Goal: Task Accomplishment & Management: Use online tool/utility

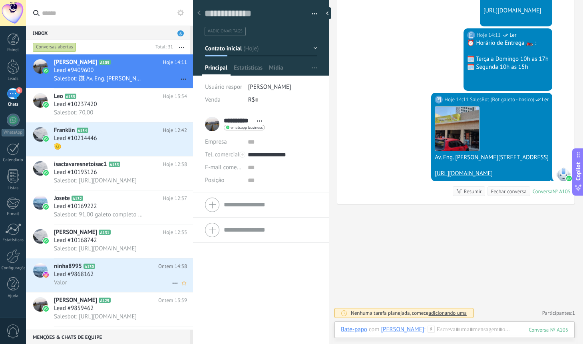
click at [96, 272] on h3 "Lead #9868162" at bounding box center [76, 274] width 44 height 8
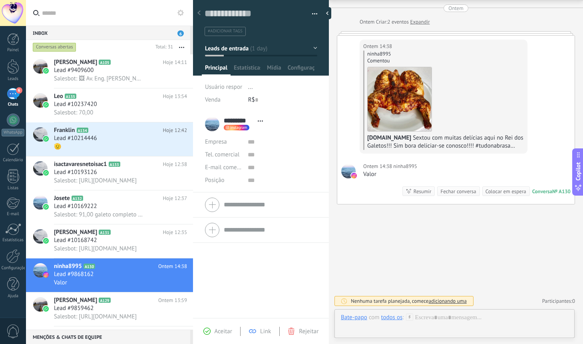
click at [506, 250] on div "Buscar Carregar mais Ontem Ontem Criar: 2 eventos Expandir Ontem 14:38 ninha899…" at bounding box center [456, 159] width 254 height 369
click at [386, 330] on div at bounding box center [455, 326] width 228 height 24
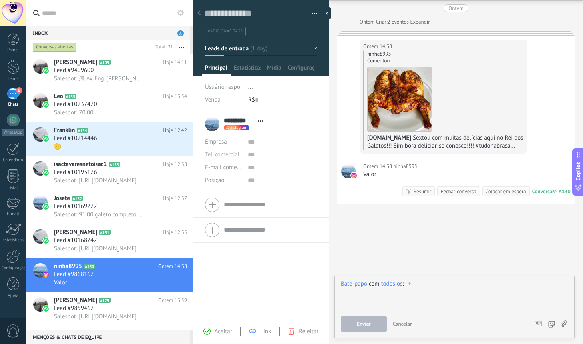
click at [439, 285] on div at bounding box center [455, 295] width 228 height 30
drag, startPoint x: 439, startPoint y: 285, endPoint x: 434, endPoint y: 303, distance: 18.5
click at [434, 303] on div at bounding box center [455, 295] width 228 height 30
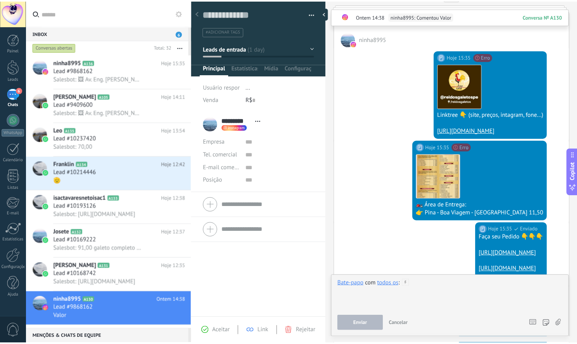
scroll to position [321, 0]
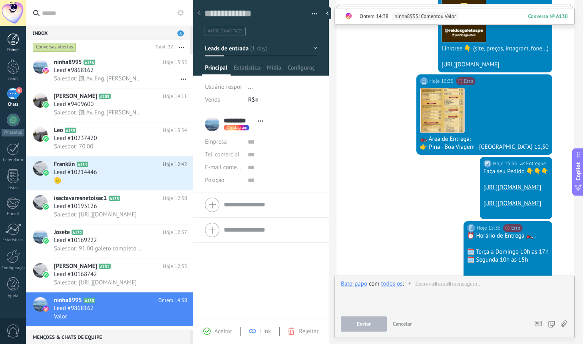
click at [13, 40] on div at bounding box center [13, 39] width 12 height 12
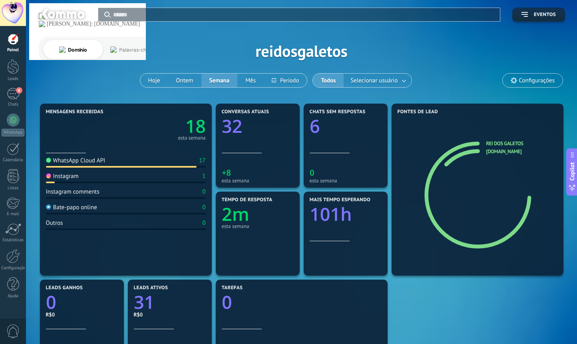
click at [17, 18] on div at bounding box center [13, 13] width 26 height 26
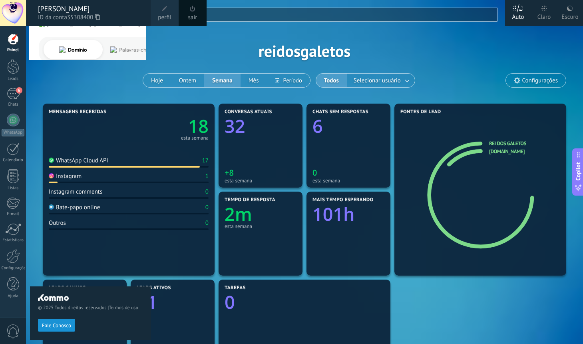
click at [17, 44] on div at bounding box center [13, 39] width 12 height 12
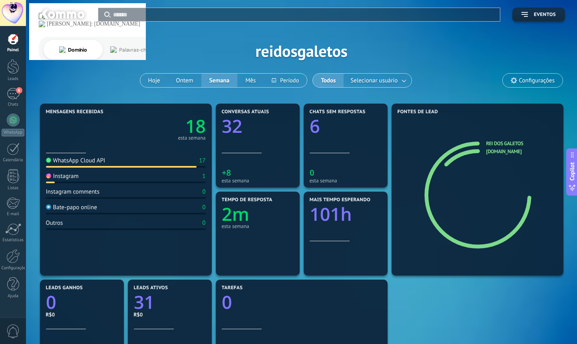
click at [38, 15] on div at bounding box center [62, 15] width 52 height 14
click at [46, 14] on div at bounding box center [62, 15] width 52 height 14
click at [69, 49] on div "Aplicar Eventos reidosgaletos Hoje Ontem Semana Mês Todos Selecionar usuário Co…" at bounding box center [301, 51] width 527 height 102
click at [14, 16] on div at bounding box center [13, 13] width 26 height 26
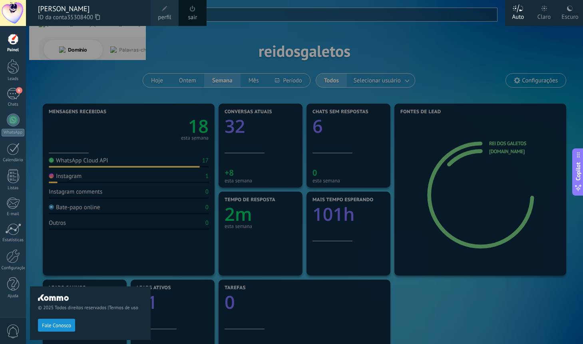
click at [59, 64] on div "© 2025 Todos direitos reservados | Termos de uso Fale Conosco" at bounding box center [90, 185] width 121 height 318
click at [61, 64] on div "© 2025 Todos direitos reservados | Termos de uso Fale Conosco" at bounding box center [90, 185] width 121 height 318
click at [477, 56] on div at bounding box center [317, 172] width 583 height 344
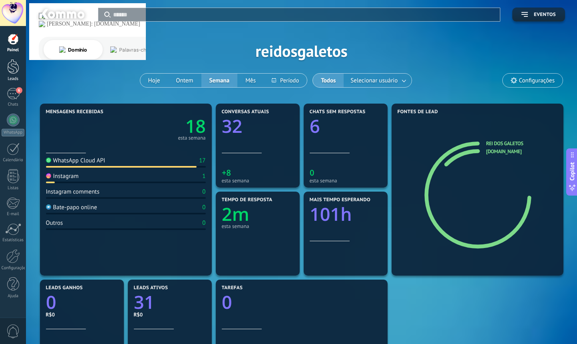
click at [10, 75] on link "Leads" at bounding box center [13, 70] width 26 height 22
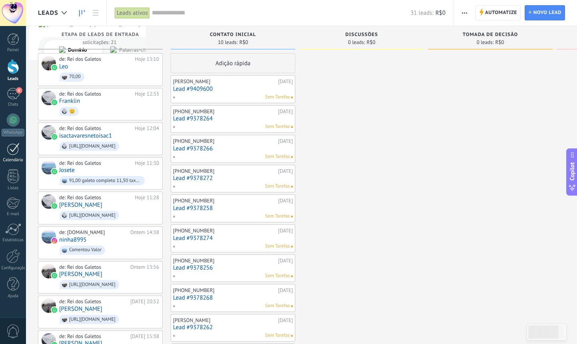
click at [14, 154] on div at bounding box center [13, 149] width 13 height 12
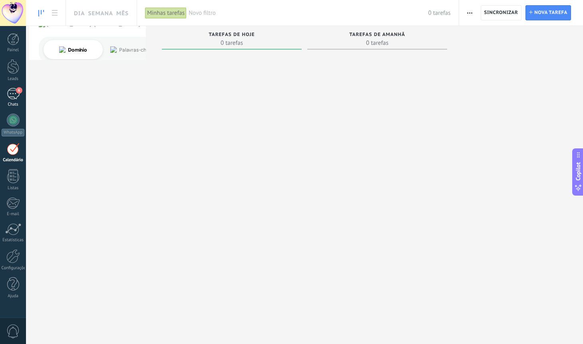
click at [13, 101] on link "6 Chats" at bounding box center [13, 97] width 26 height 19
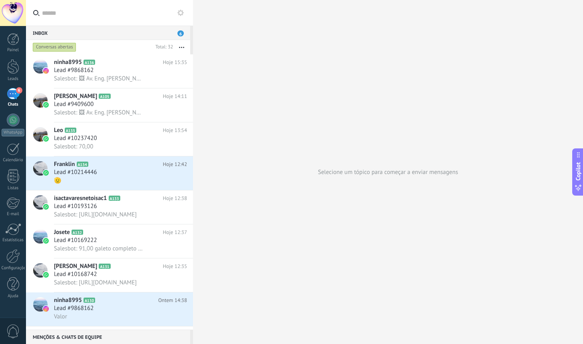
click at [246, 92] on div "Selecione um tópico para começar a enviar mensagens" at bounding box center [388, 172] width 390 height 344
click at [15, 181] on div at bounding box center [13, 176] width 12 height 14
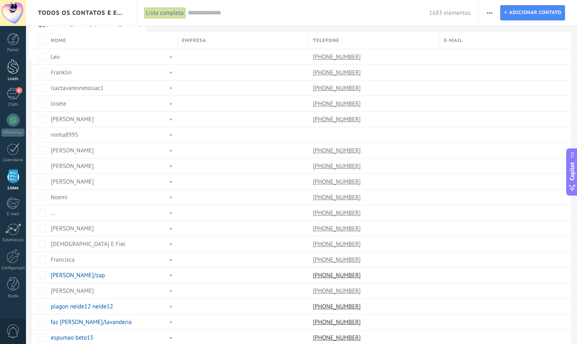
click at [14, 66] on div at bounding box center [13, 66] width 12 height 15
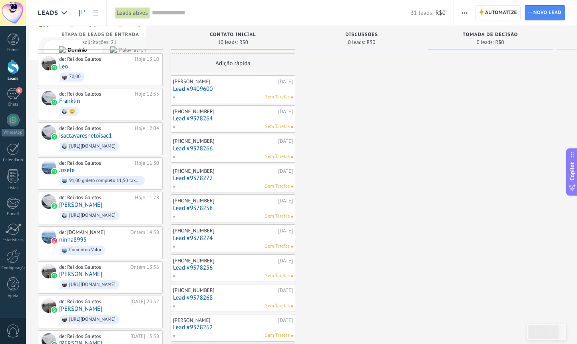
drag, startPoint x: 417, startPoint y: 86, endPoint x: 489, endPoint y: 114, distance: 77.8
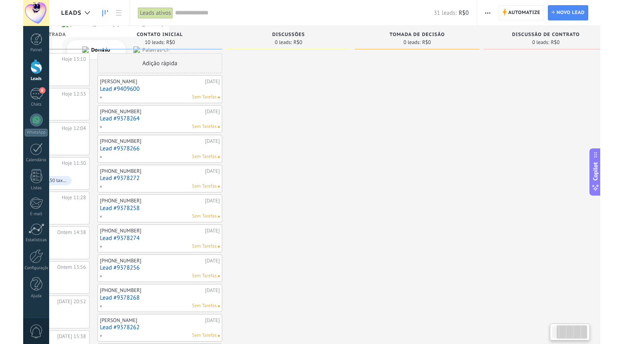
scroll to position [0, 116]
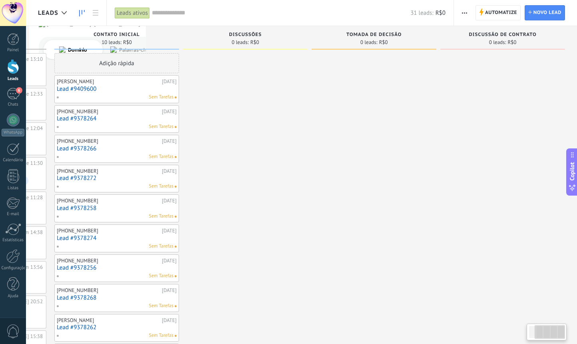
drag, startPoint x: 507, startPoint y: 154, endPoint x: 259, endPoint y: 102, distance: 254.1
click at [95, 14] on icon at bounding box center [96, 13] width 6 height 6
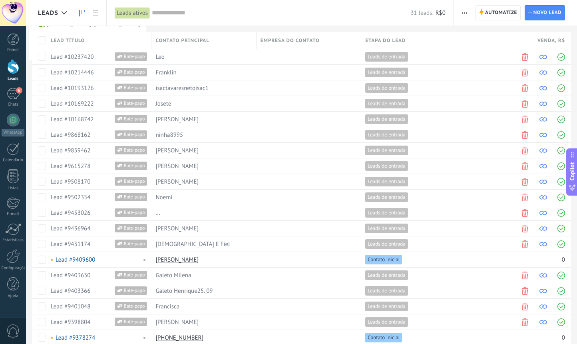
click at [82, 11] on use at bounding box center [82, 13] width 6 height 6
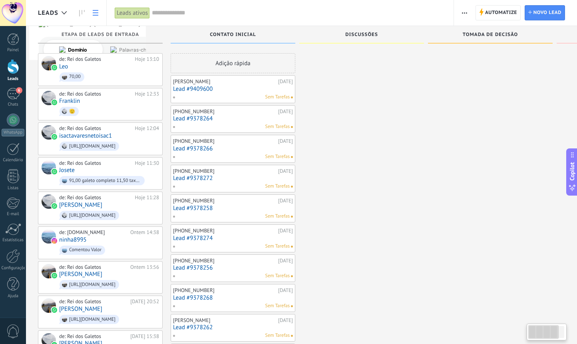
click at [94, 12] on icon at bounding box center [96, 13] width 6 height 6
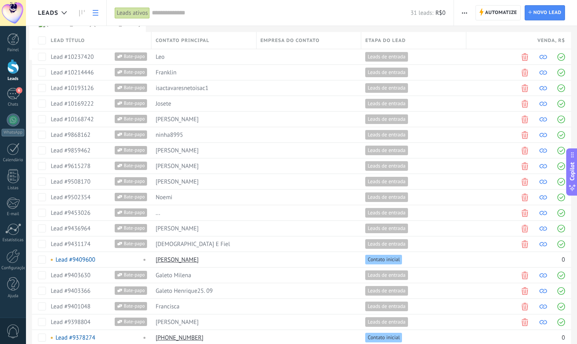
click at [183, 9] on input "text" at bounding box center [281, 13] width 259 height 8
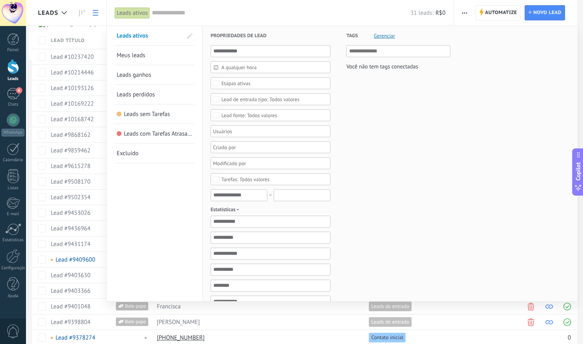
click at [156, 202] on div "Leads ativos Meus leads Leads ganhos Leads perdidos Leads sem Tarefas Leads com…" at bounding box center [155, 252] width 96 height 452
click at [37, 29] on div at bounding box center [291, 172] width 583 height 344
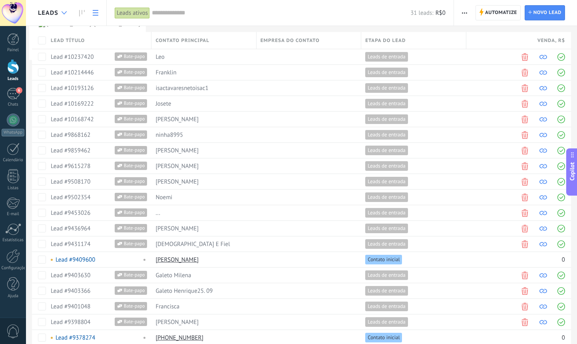
click at [65, 7] on div at bounding box center [64, 13] width 13 height 16
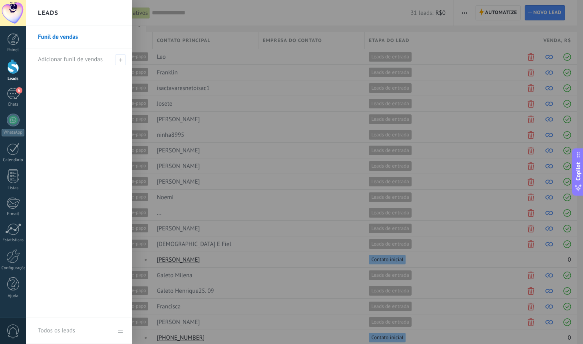
click at [53, 39] on link "Funil de vendas" at bounding box center [81, 37] width 86 height 22
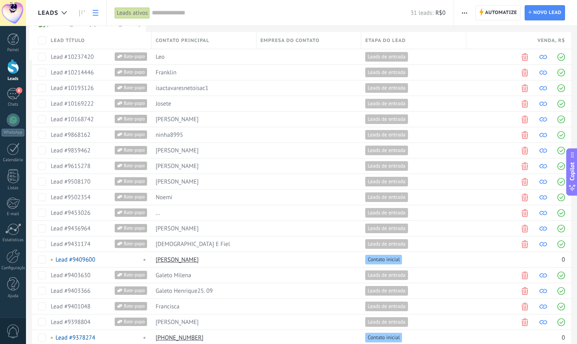
click at [226, 12] on input "text" at bounding box center [281, 13] width 259 height 8
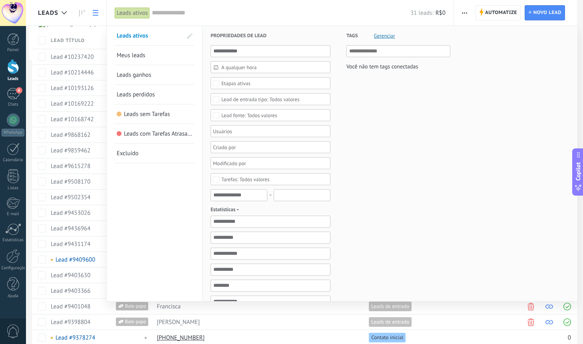
click at [471, 160] on form "Propriedades de lead A qualquer hora A qualquer hora Hoje Ontem Últimos ** 30 d…" at bounding box center [390, 252] width 359 height 452
click at [119, 259] on div "Leads ativos Meus leads Leads ganhos Leads perdidos Leads sem Tarefas Leads com…" at bounding box center [155, 252] width 96 height 452
click at [431, 240] on div "Tags Gerenciar Você não tem tags conectadas" at bounding box center [391, 252] width 120 height 452
click at [9, 131] on div "WhatsApp" at bounding box center [13, 133] width 23 height 8
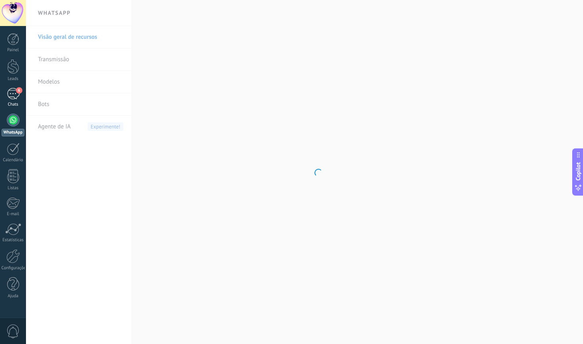
click at [12, 95] on div "6" at bounding box center [13, 94] width 13 height 12
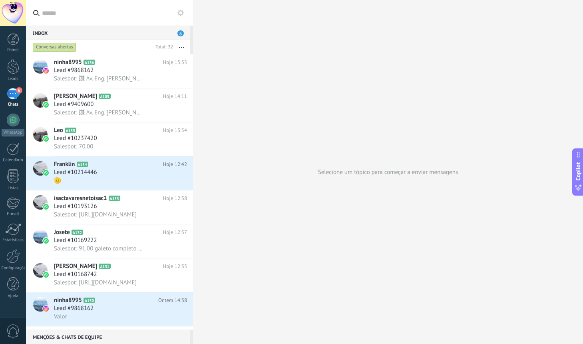
click at [336, 116] on div "Selecione um tópico para começar a enviar mensagens" at bounding box center [388, 172] width 390 height 344
click at [326, 32] on div "Selecione um tópico para começar a enviar mensagens" at bounding box center [388, 172] width 390 height 344
type textarea "**********"
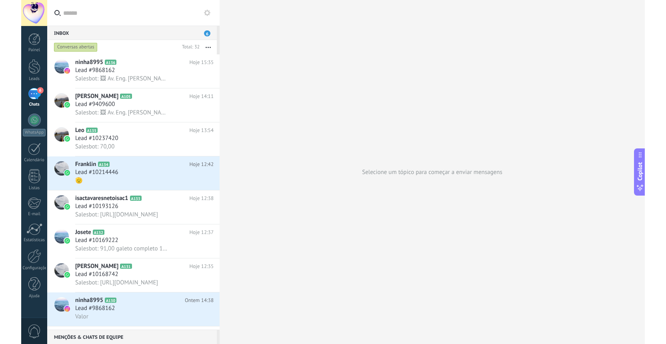
scroll to position [8, 0]
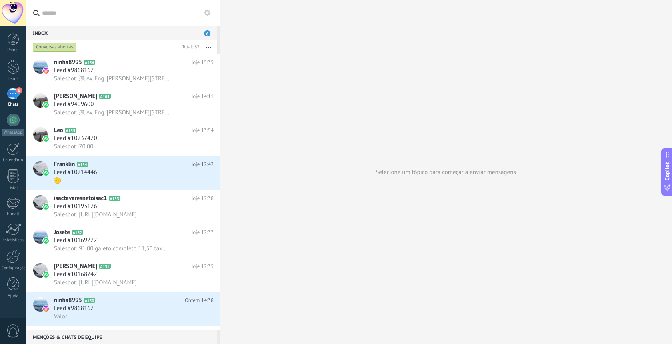
click at [325, 57] on div "Selecione um tópico para começar a enviar mensagens" at bounding box center [446, 172] width 452 height 344
click at [15, 38] on div at bounding box center [13, 39] width 12 height 12
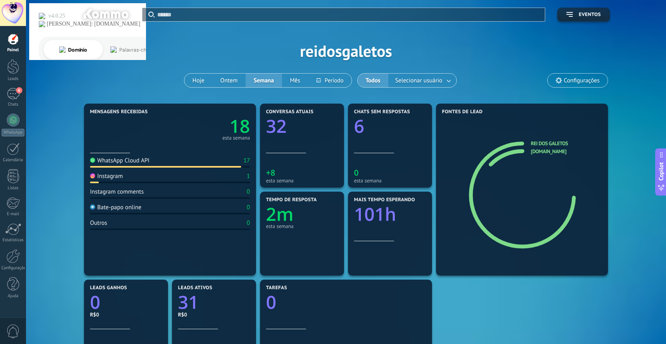
click at [108, 13] on div at bounding box center [106, 15] width 52 height 14
click at [36, 14] on icon at bounding box center [86, 30] width 120 height 60
click at [13, 14] on div at bounding box center [13, 13] width 26 height 26
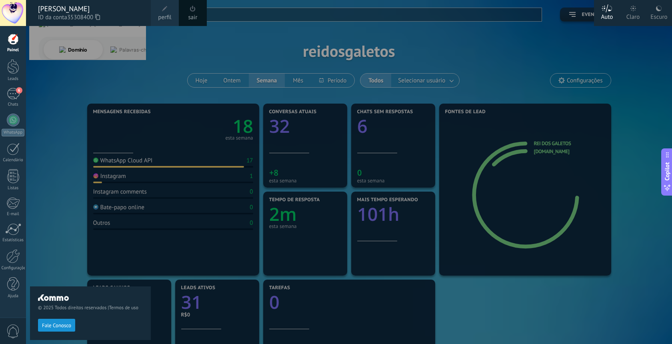
click at [11, 15] on div at bounding box center [13, 13] width 26 height 26
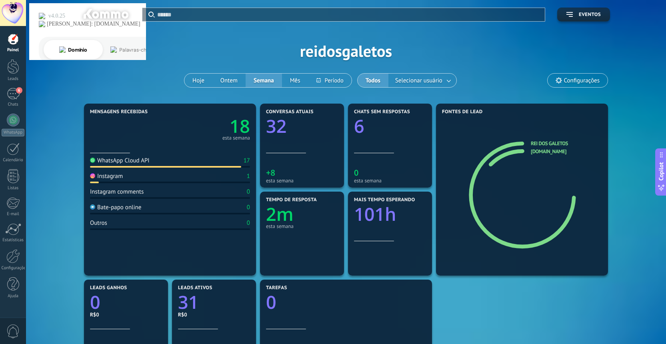
click at [40, 50] on div "Aplicar Eventos reidosgaletos Hoje Ontem Semana Mês Todos Selecionar usuário Co…" at bounding box center [346, 51] width 616 height 102
click at [12, 271] on div "Painel Leads 6 Chats WhatsApp Clientes" at bounding box center [13, 170] width 26 height 274
click at [13, 265] on link "Configurações" at bounding box center [13, 260] width 26 height 22
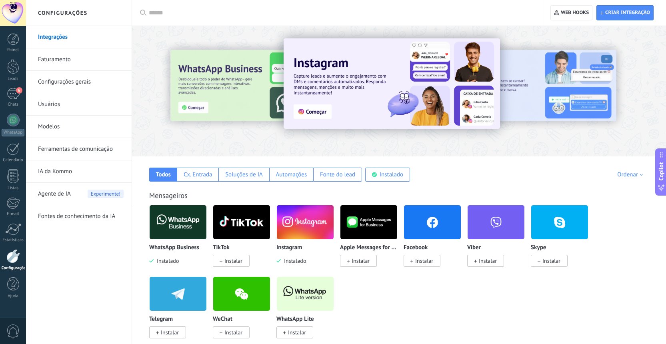
click at [60, 61] on link "Faturamento" at bounding box center [81, 59] width 86 height 22
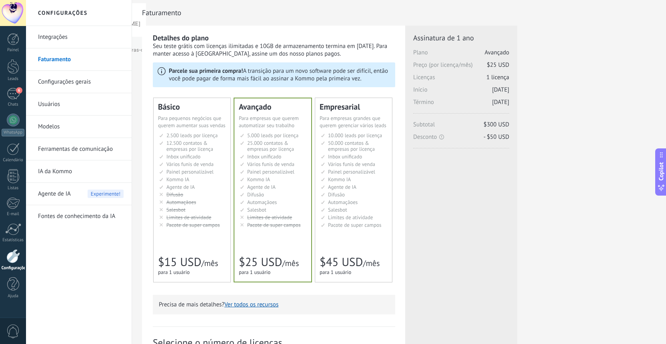
click at [61, 81] on link "Configurações gerais" at bounding box center [81, 82] width 86 height 22
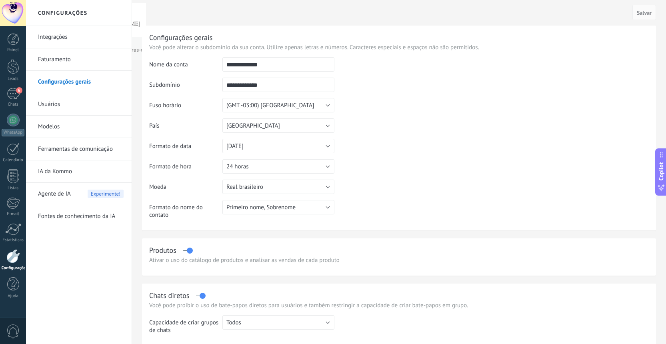
click at [59, 102] on link "Usuários" at bounding box center [81, 104] width 86 height 22
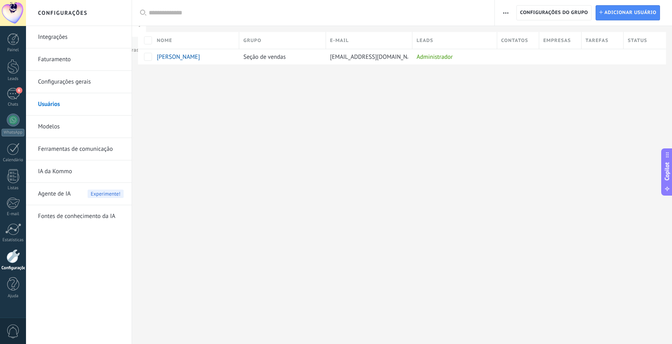
click at [58, 128] on link "Modelos" at bounding box center [81, 127] width 86 height 22
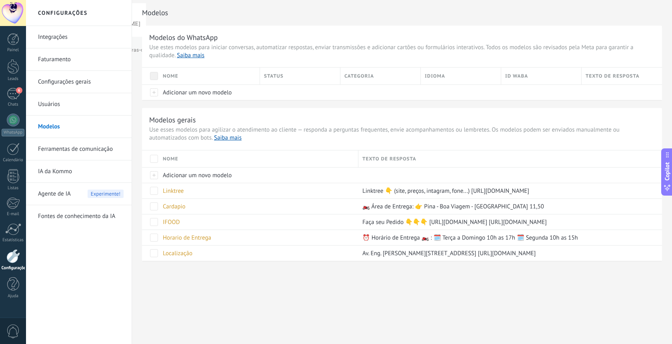
click at [58, 151] on link "Ferramentas de comunicação" at bounding box center [81, 149] width 86 height 22
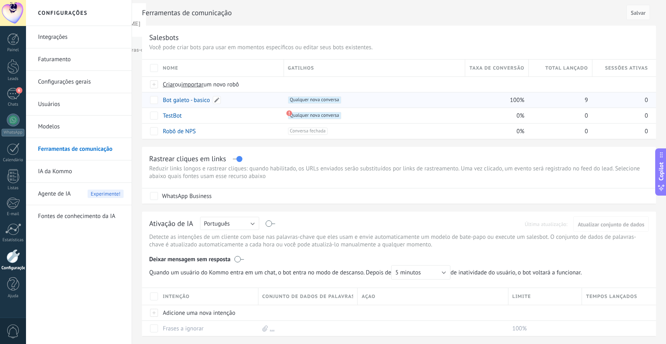
click at [197, 101] on link "Bot galeto - basico" at bounding box center [186, 100] width 47 height 8
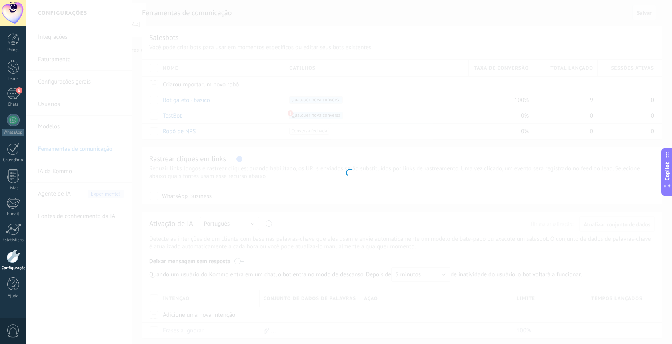
type input "**********"
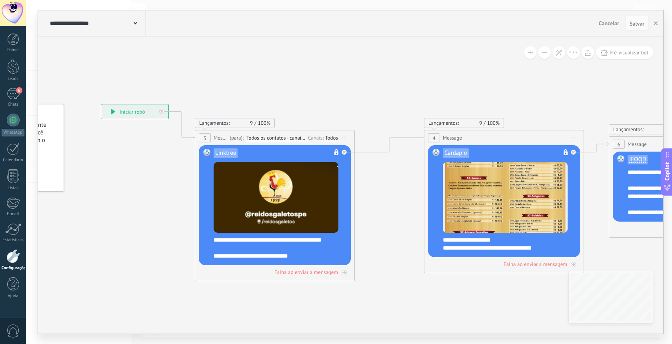
drag, startPoint x: 486, startPoint y: 98, endPoint x: 379, endPoint y: 106, distance: 107.4
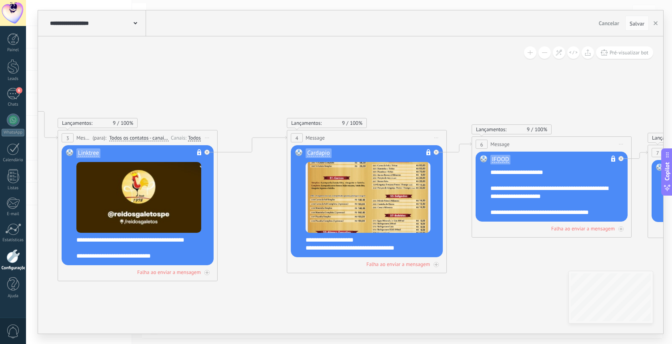
drag, startPoint x: 489, startPoint y: 93, endPoint x: 352, endPoint y: 93, distance: 137.2
click at [352, 93] on icon at bounding box center [571, 192] width 1614 height 577
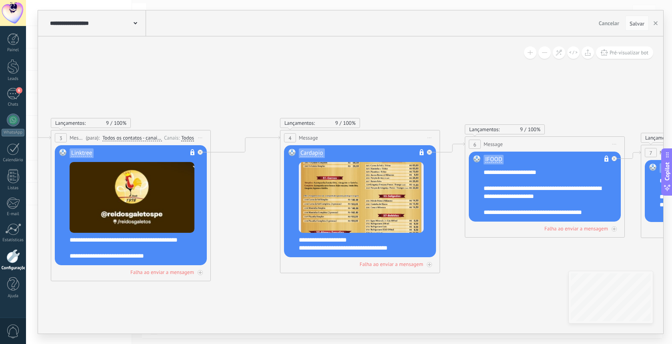
drag, startPoint x: 486, startPoint y: 91, endPoint x: 326, endPoint y: 92, distance: 160.8
click at [326, 92] on icon at bounding box center [564, 192] width 1614 height 577
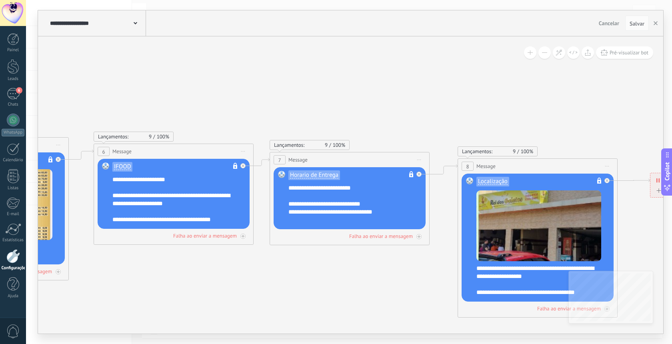
drag, startPoint x: 418, startPoint y: 93, endPoint x: 306, endPoint y: 94, distance: 112.0
click at [306, 94] on icon at bounding box center [193, 214] width 1614 height 606
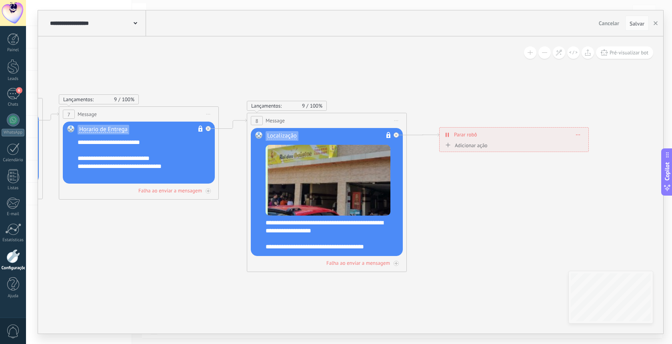
drag, startPoint x: 473, startPoint y: 99, endPoint x: 245, endPoint y: 57, distance: 231.8
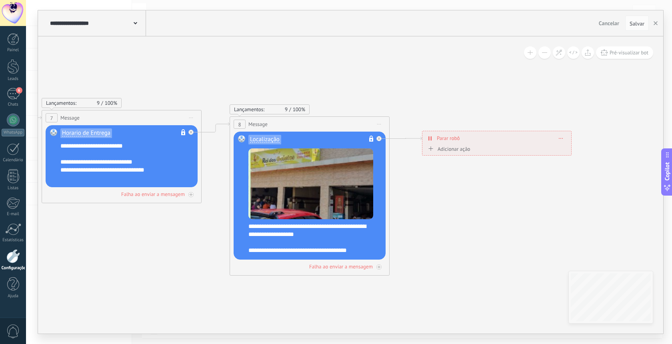
click at [564, 138] on div "**********" at bounding box center [496, 138] width 149 height 14
click at [560, 138] on icon at bounding box center [559, 138] width 4 height 1
click at [574, 150] on div "Excluir" at bounding box center [574, 150] width 37 height 14
click at [472, 149] on div "Adicionar próximo passo" at bounding box center [451, 150] width 70 height 13
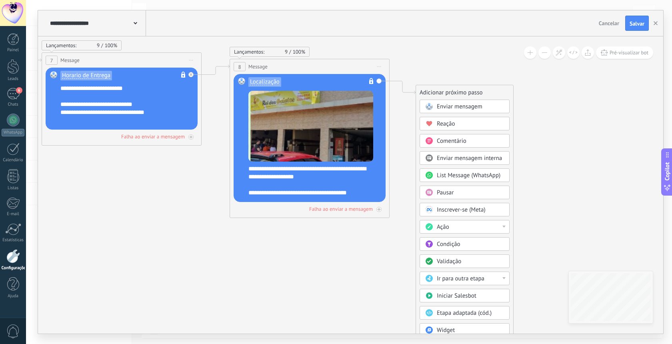
click at [449, 193] on span "Pausar" at bounding box center [445, 193] width 17 height 8
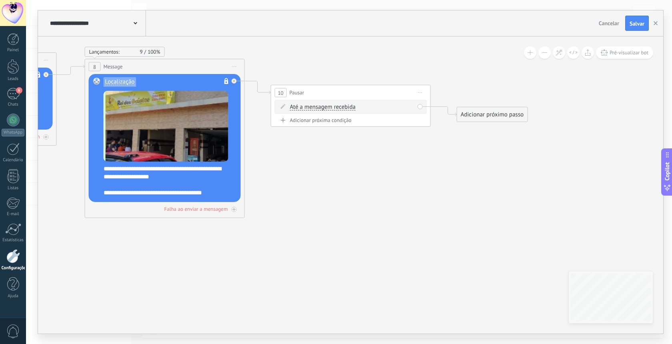
click at [330, 107] on span "Até a mensagem recebida" at bounding box center [323, 107] width 66 height 6
click at [330, 107] on button "Até a mensagem recebida" at bounding box center [336, 107] width 100 height 14
click at [314, 122] on span "Cronômetro" at bounding box center [329, 122] width 97 height 8
click at [362, 107] on input "*" at bounding box center [360, 107] width 4 height 6
click at [347, 108] on input "*" at bounding box center [345, 107] width 4 height 6
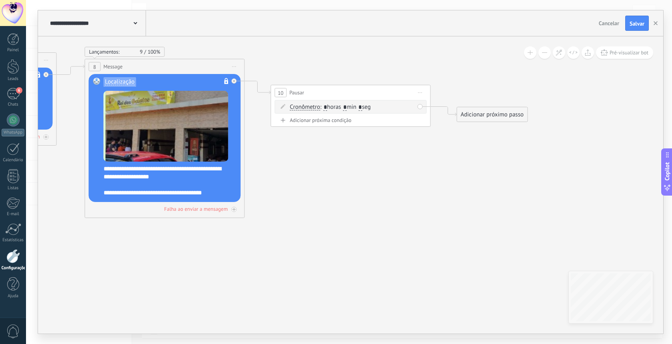
click at [351, 108] on span ": * horas * min * seg" at bounding box center [345, 107] width 51 height 8
click at [353, 108] on span ": * horas * min * seg" at bounding box center [345, 107] width 51 height 8
click at [352, 110] on span ": * horas * min * seg" at bounding box center [345, 107] width 51 height 8
click at [371, 106] on span ": * horas * min * seg" at bounding box center [345, 107] width 51 height 8
click at [362, 106] on input "*" at bounding box center [360, 107] width 4 height 6
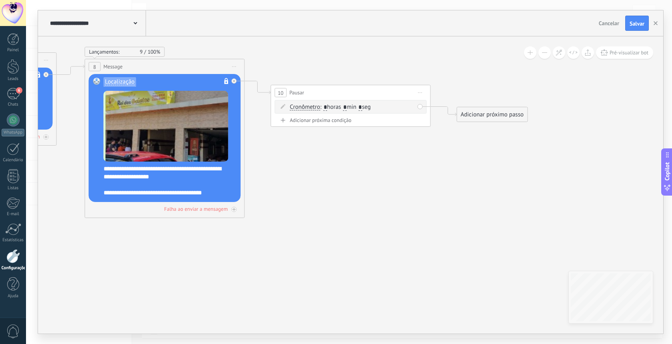
type input "*"
click at [347, 106] on input "*" at bounding box center [345, 107] width 4 height 6
type input "*"
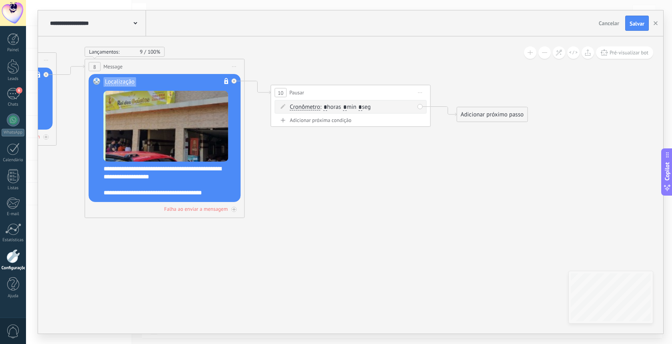
click at [476, 118] on div "Adicionar próximo passo" at bounding box center [492, 114] width 70 height 13
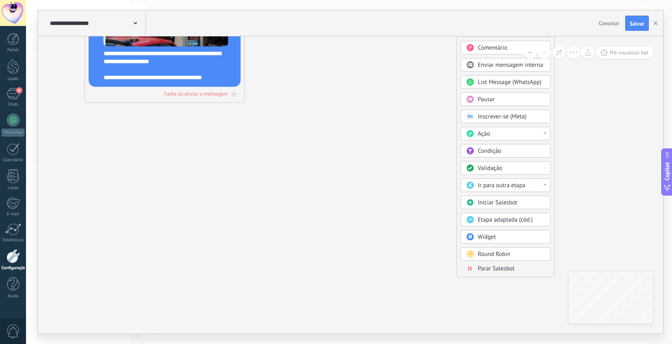
click at [497, 268] on span "Parar Salesbot" at bounding box center [496, 269] width 37 height 8
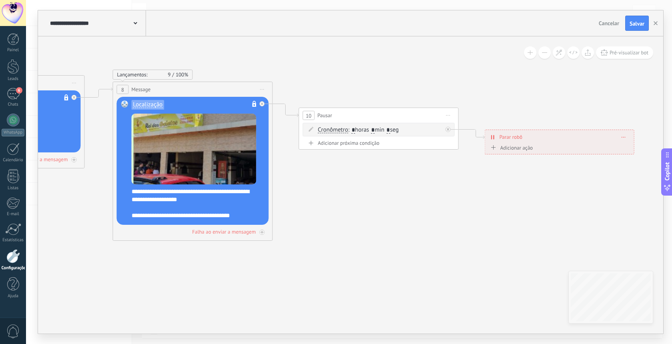
drag, startPoint x: 305, startPoint y: 158, endPoint x: 514, endPoint y: 296, distance: 251.0
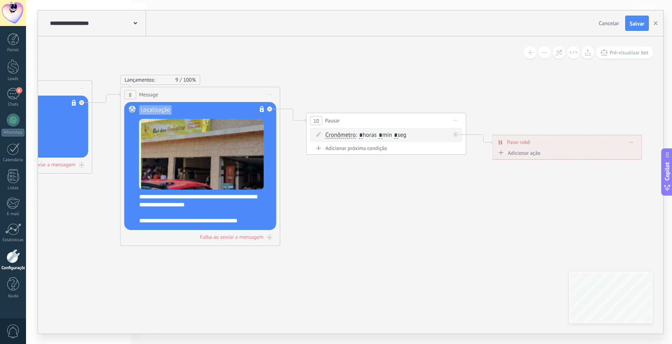
drag, startPoint x: 441, startPoint y: 260, endPoint x: 476, endPoint y: 263, distance: 34.9
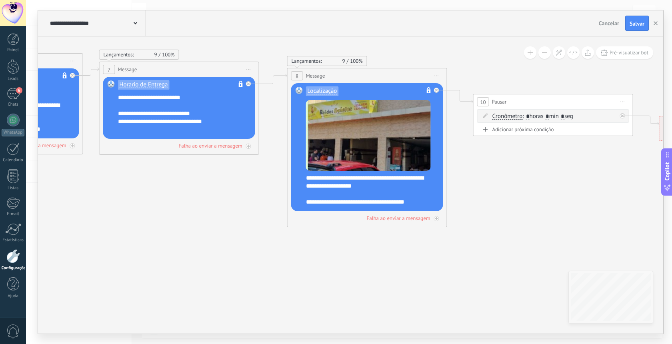
drag, startPoint x: 398, startPoint y: 275, endPoint x: 535, endPoint y: 254, distance: 137.9
click at [535, 254] on icon at bounding box center [58, 124] width 1687 height 606
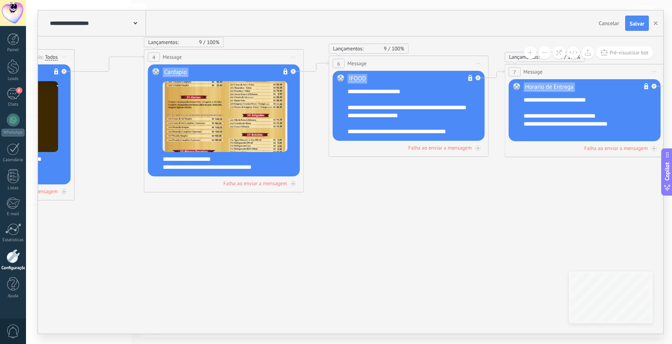
drag, startPoint x: 154, startPoint y: 214, endPoint x: 560, endPoint y: 216, distance: 406.3
click at [560, 216] on icon at bounding box center [464, 126] width 1687 height 606
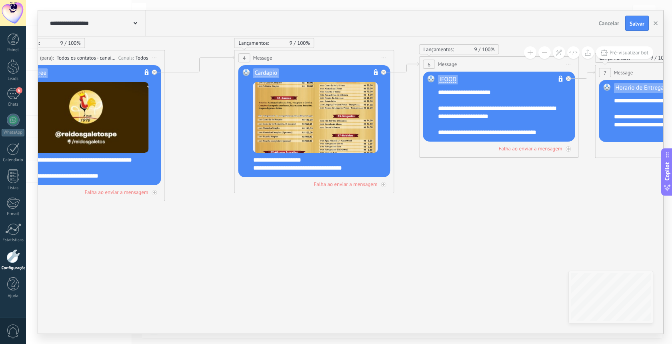
drag, startPoint x: 367, startPoint y: 229, endPoint x: 590, endPoint y: 228, distance: 222.7
click at [590, 227] on icon at bounding box center [554, 127] width 1687 height 606
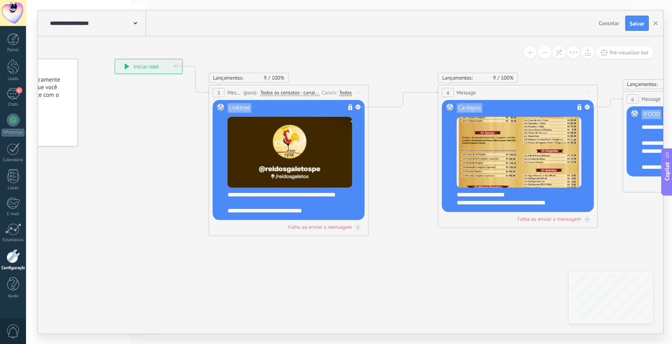
drag, startPoint x: 391, startPoint y: 257, endPoint x: 447, endPoint y: 250, distance: 56.0
click at [401, 101] on icon at bounding box center [403, 99] width 69 height 16
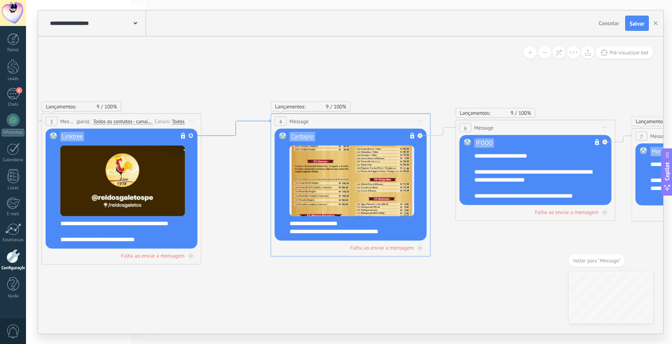
click at [257, 122] on icon at bounding box center [236, 128] width 69 height 16
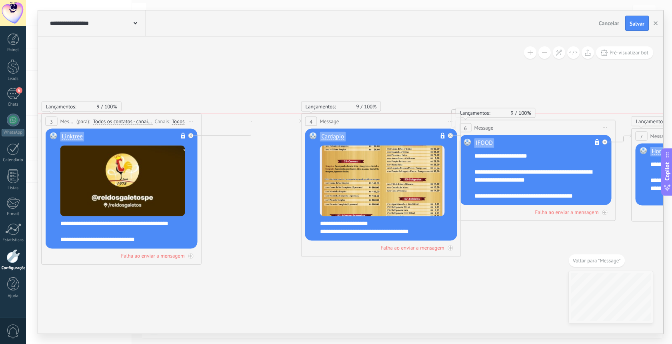
drag, startPoint x: 323, startPoint y: 120, endPoint x: 348, endPoint y: 126, distance: 25.5
click at [348, 126] on div "4 Message ******* (para): Todos os contatos - canais selecionados Todos os cont…" at bounding box center [381, 121] width 159 height 15
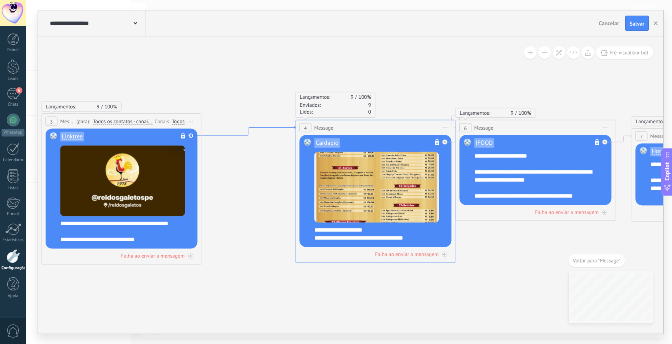
click at [290, 127] on icon at bounding box center [249, 131] width 94 height 10
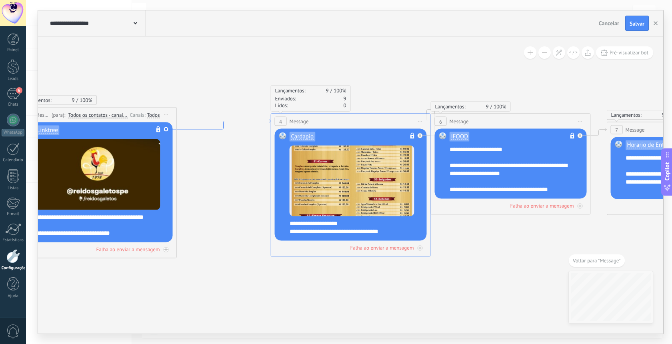
drag, startPoint x: 257, startPoint y: 122, endPoint x: 250, endPoint y: 121, distance: 6.5
click at [247, 122] on icon at bounding box center [224, 125] width 94 height 10
click at [245, 122] on icon at bounding box center [224, 125] width 94 height 10
drag, startPoint x: 245, startPoint y: 122, endPoint x: 242, endPoint y: 79, distance: 42.5
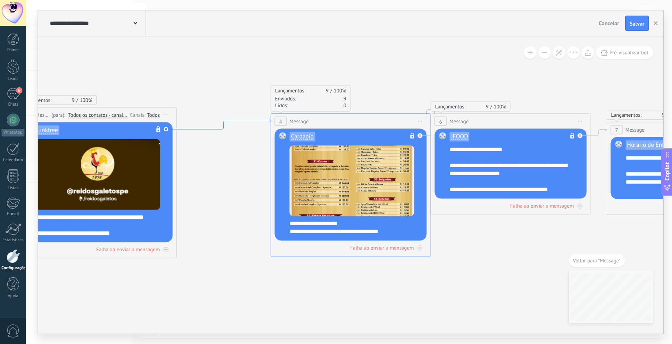
click at [242, 79] on icon at bounding box center [619, 184] width 1793 height 606
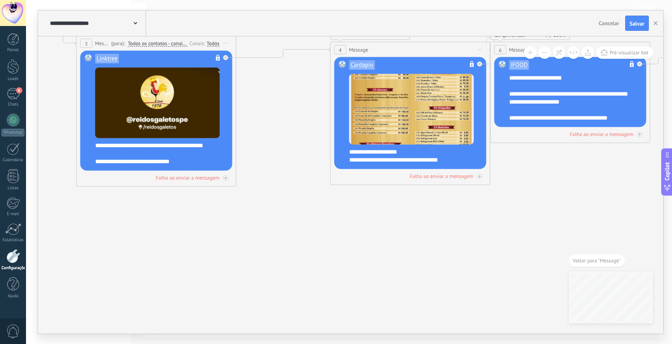
drag, startPoint x: 488, startPoint y: 278, endPoint x: 547, endPoint y: 207, distance: 93.1
click at [547, 207] on icon at bounding box center [678, 113] width 1793 height 606
click at [286, 254] on icon at bounding box center [678, 113] width 1793 height 606
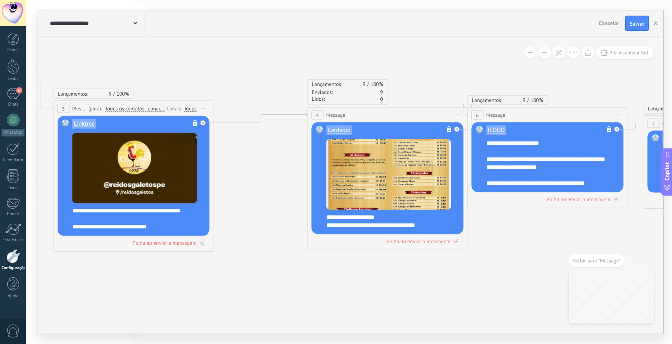
drag, startPoint x: 265, startPoint y: 92, endPoint x: 242, endPoint y: 157, distance: 69.1
click at [242, 157] on icon at bounding box center [656, 178] width 1793 height 606
click at [250, 122] on icon at bounding box center [261, 118] width 94 height 10
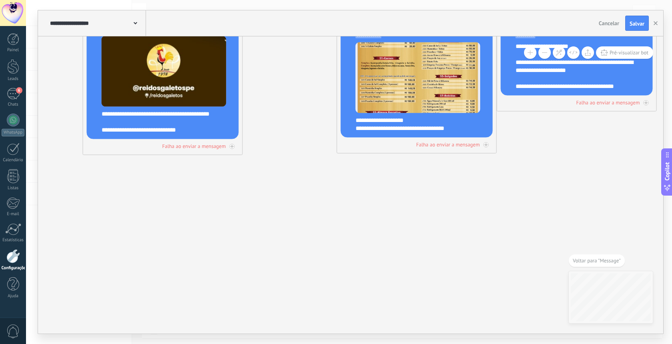
drag, startPoint x: 223, startPoint y: 165, endPoint x: 272, endPoint y: 86, distance: 93.4
click at [272, 86] on icon at bounding box center [685, 81] width 1793 height 606
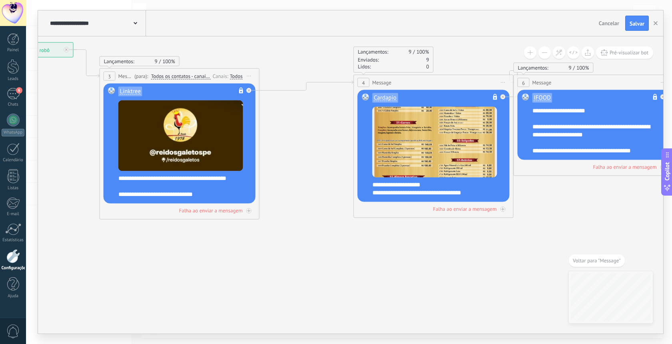
drag, startPoint x: 289, startPoint y: 154, endPoint x: 305, endPoint y: 219, distance: 66.7
click at [248, 209] on div at bounding box center [248, 210] width 5 height 5
click at [319, 254] on div "Adicionar próximo passo" at bounding box center [321, 253] width 70 height 13
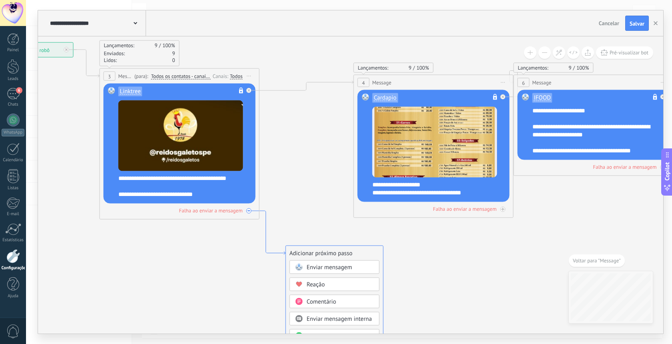
click at [266, 215] on icon at bounding box center [273, 233] width 26 height 44
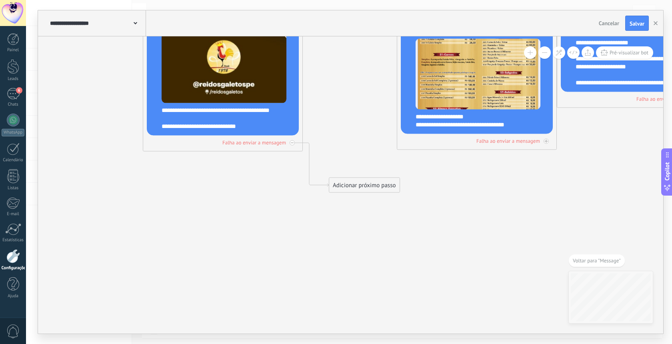
drag, startPoint x: 359, startPoint y: 182, endPoint x: 346, endPoint y: 185, distance: 13.9
click at [346, 185] on div "Adicionar próximo passo" at bounding box center [364, 185] width 70 height 13
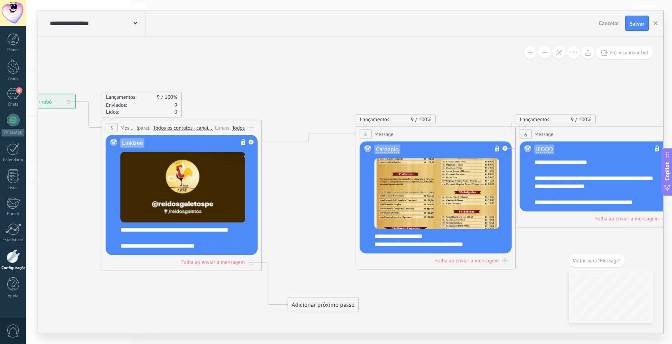
drag, startPoint x: 369, startPoint y: 132, endPoint x: 328, endPoint y: 271, distance: 144.7
click at [318, 135] on icon at bounding box center [309, 137] width 94 height 10
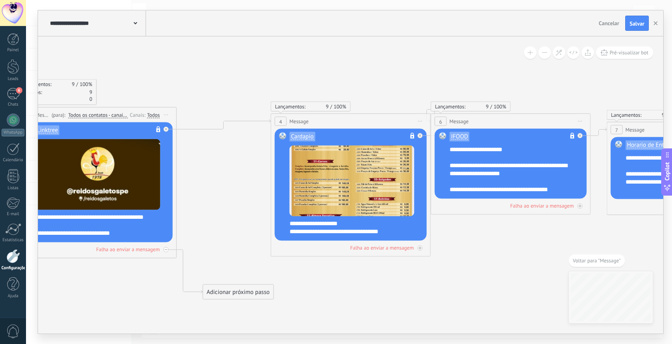
drag, startPoint x: 250, startPoint y: 122, endPoint x: 233, endPoint y: 202, distance: 81.1
click at [233, 202] on icon at bounding box center [619, 190] width 1793 height 618
click at [227, 124] on icon at bounding box center [224, 125] width 94 height 10
click at [167, 130] on icon at bounding box center [166, 129] width 3 height 3
click at [241, 188] on icon at bounding box center [619, 190] width 1793 height 618
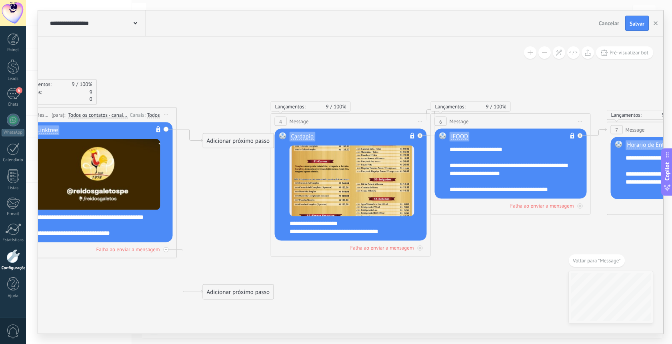
click at [225, 139] on div "Adicionar próximo passo" at bounding box center [238, 140] width 70 height 13
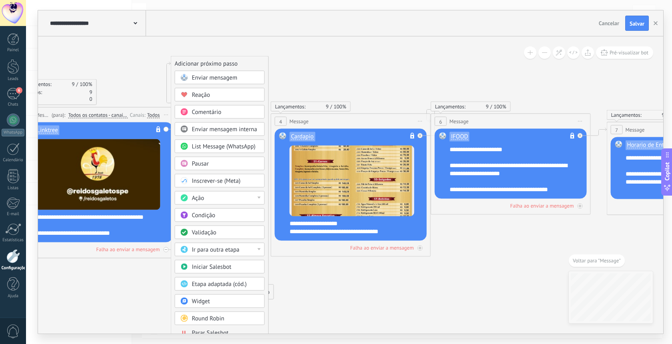
drag, startPoint x: 225, startPoint y: 139, endPoint x: 193, endPoint y: 62, distance: 83.5
click at [193, 62] on div "Adicionar próximo passo" at bounding box center [219, 63] width 97 height 13
click at [209, 165] on div "Pausar" at bounding box center [225, 164] width 67 height 8
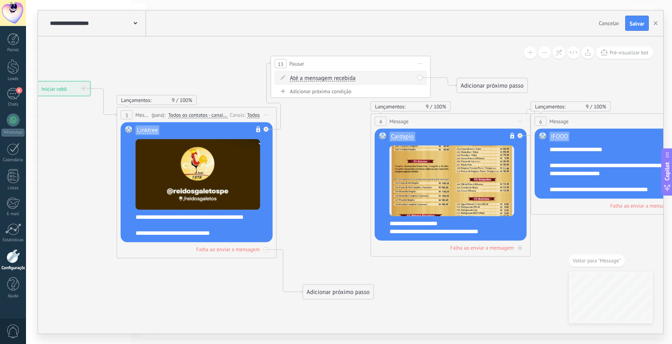
click at [312, 79] on span "Até a mensagem recebida" at bounding box center [323, 78] width 66 height 6
click at [312, 79] on button "Até a mensagem recebida" at bounding box center [336, 78] width 100 height 14
click at [313, 90] on span "Cronômetro" at bounding box center [329, 93] width 97 height 8
click at [362, 78] on input "*" at bounding box center [360, 78] width 4 height 6
type input "*"
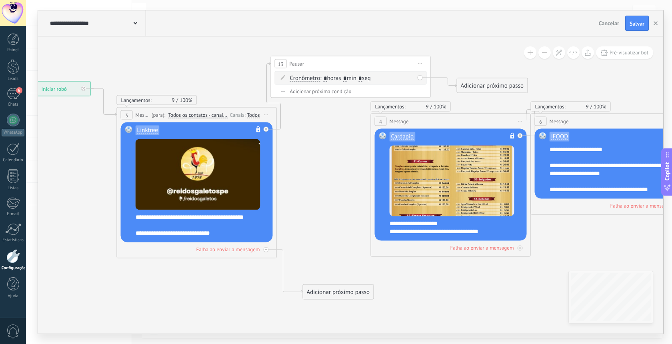
click at [347, 78] on input "*" at bounding box center [345, 78] width 4 height 6
type input "*"
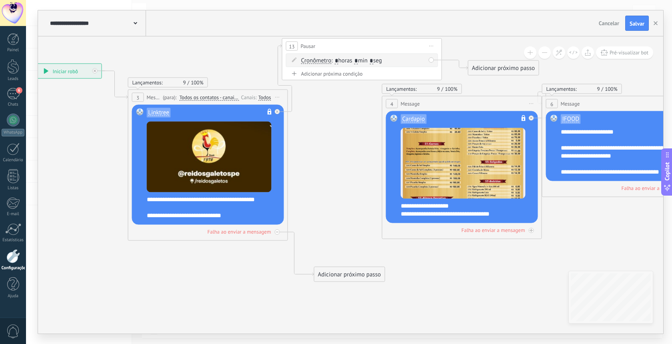
drag, startPoint x: 522, startPoint y: 286, endPoint x: 508, endPoint y: 262, distance: 27.2
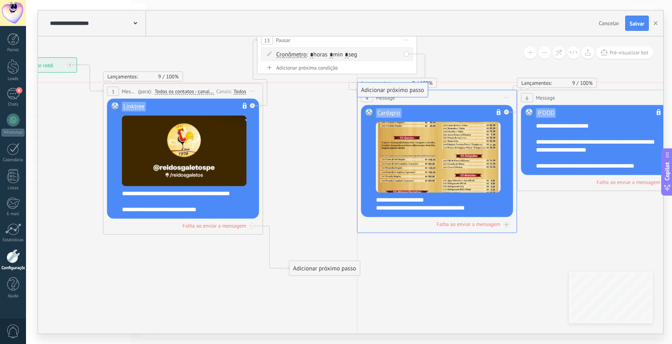
drag, startPoint x: 454, startPoint y: 64, endPoint x: 370, endPoint y: 91, distance: 89.0
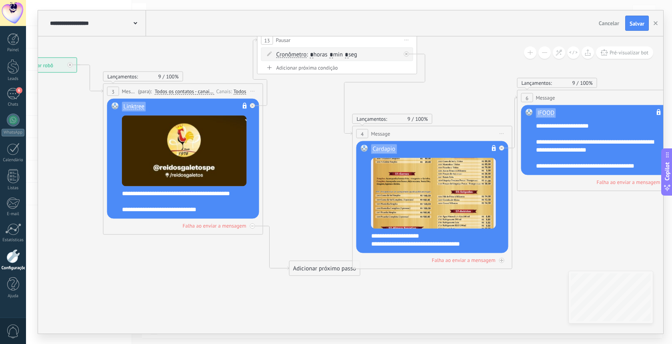
drag, startPoint x: 435, startPoint y: 101, endPoint x: 429, endPoint y: 130, distance: 29.3
click at [429, 130] on div "4 Message ******* (para): Todos os contatos - canais selecionados Todos os cont…" at bounding box center [432, 133] width 159 height 15
drag, startPoint x: 550, startPoint y: 210, endPoint x: 554, endPoint y: 215, distance: 5.9
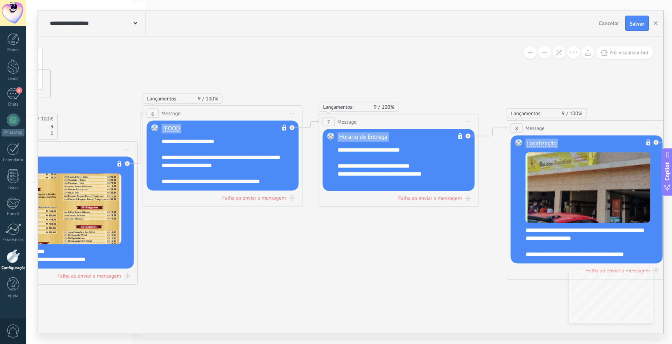
drag, startPoint x: 526, startPoint y: 324, endPoint x: 153, endPoint y: 340, distance: 373.4
click at [153, 340] on div "**********" at bounding box center [349, 172] width 646 height 344
click at [543, 54] on button at bounding box center [544, 52] width 12 height 12
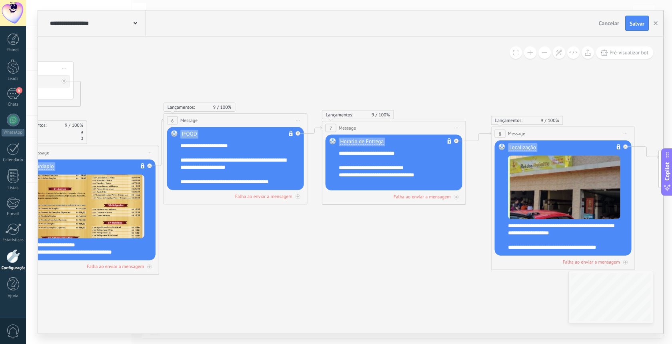
click at [543, 54] on button at bounding box center [544, 52] width 12 height 12
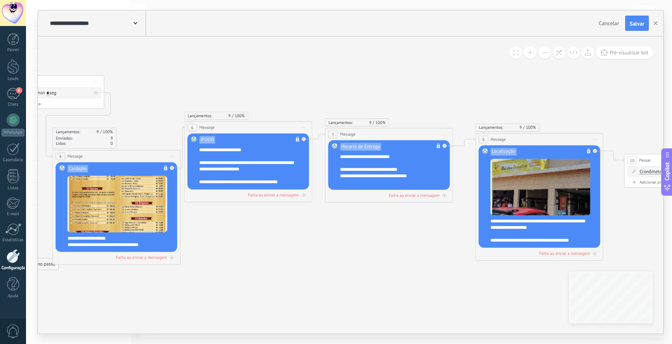
click at [543, 54] on button at bounding box center [544, 52] width 12 height 12
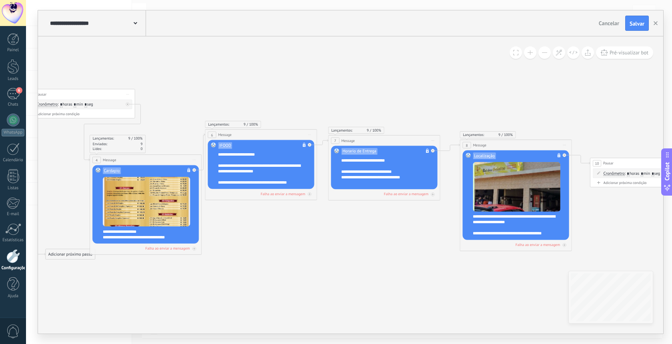
click at [543, 54] on button at bounding box center [544, 52] width 12 height 12
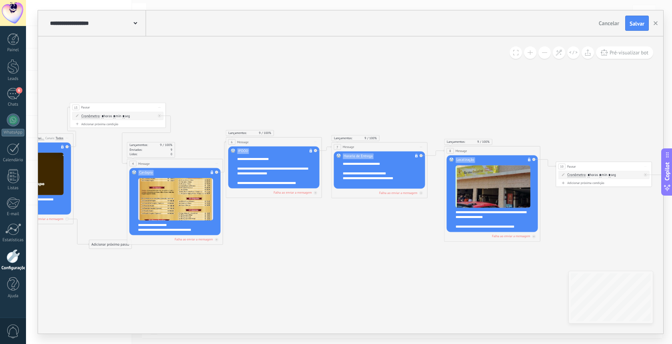
click at [543, 54] on button at bounding box center [544, 52] width 12 height 12
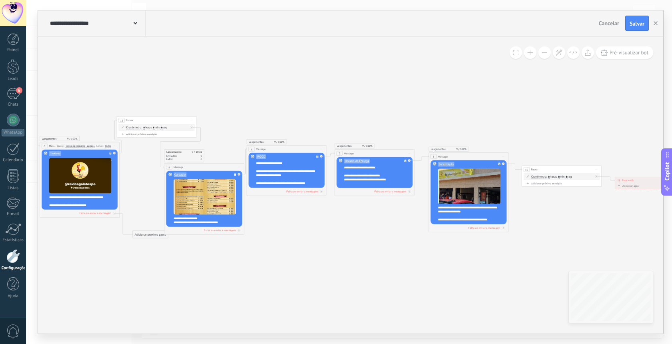
click at [278, 257] on icon at bounding box center [341, 177] width 897 height 322
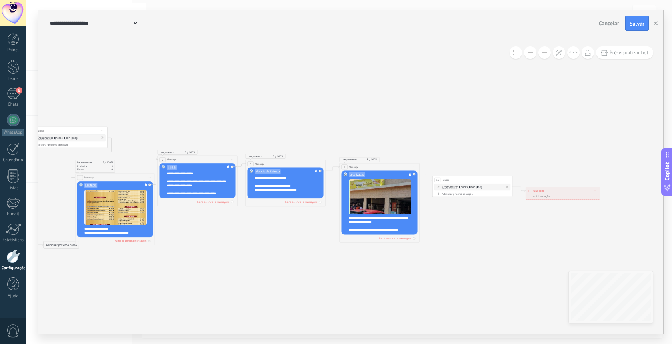
drag, startPoint x: 455, startPoint y: 126, endPoint x: 361, endPoint y: 157, distance: 99.1
click at [355, 140] on icon at bounding box center [252, 188] width 897 height 322
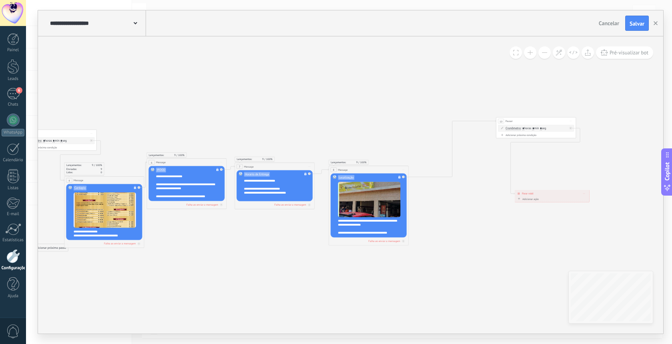
drag, startPoint x: 447, startPoint y: 185, endPoint x: 523, endPoint y: 122, distance: 98.6
click at [523, 122] on div "10 Pausar ****** Iniciar pré-visualização aqui Renomear Duplicar Excluir" at bounding box center [536, 122] width 80 height 8
drag, startPoint x: 542, startPoint y: 199, endPoint x: 576, endPoint y: 254, distance: 65.4
drag, startPoint x: 560, startPoint y: 194, endPoint x: 591, endPoint y: 249, distance: 63.2
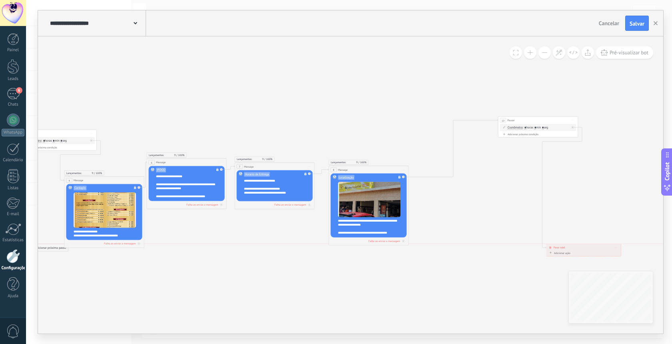
click at [591, 249] on div "**********" at bounding box center [583, 247] width 74 height 7
drag, startPoint x: 529, startPoint y: 119, endPoint x: 586, endPoint y: 204, distance: 102.5
click at [586, 204] on div "10 Pausar ****** Iniciar pré-visualização aqui Renomear Duplicar Excluir" at bounding box center [596, 205] width 80 height 8
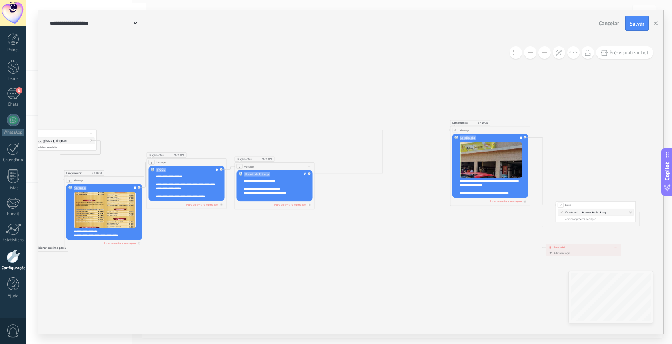
drag, startPoint x: 383, startPoint y: 168, endPoint x: 505, endPoint y: 129, distance: 127.9
click at [505, 129] on div "8 Message ******* (para): Todos os contatos - canais selecionados Todos os cont…" at bounding box center [490, 130] width 80 height 8
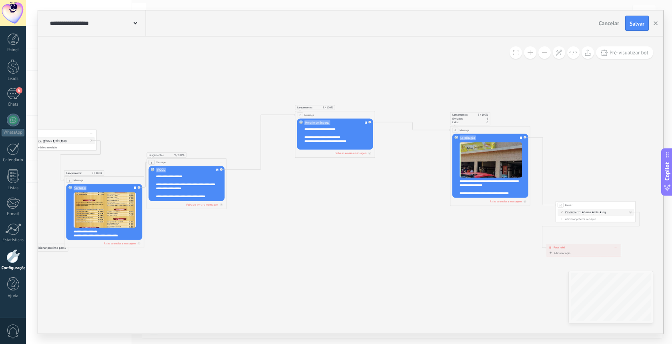
drag, startPoint x: 283, startPoint y: 167, endPoint x: 346, endPoint y: 117, distance: 81.1
click at [346, 117] on div "7 Message ******* (para): Todos os contatos - canais selecionados Todos os cont…" at bounding box center [335, 115] width 80 height 8
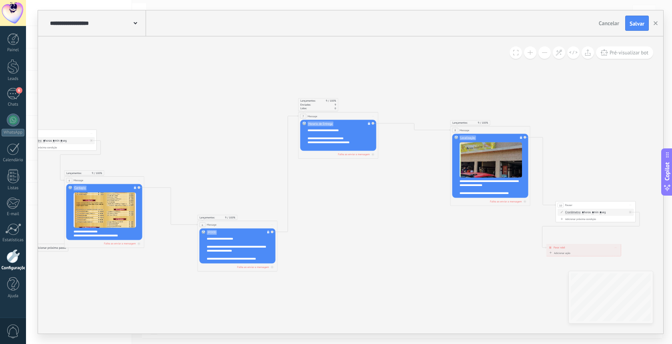
drag, startPoint x: 203, startPoint y: 164, endPoint x: 254, endPoint y: 226, distance: 80.4
click at [254, 226] on div "6 Message ******* (para): Todos os contatos - canais selecionados Todos os cont…" at bounding box center [238, 225] width 80 height 8
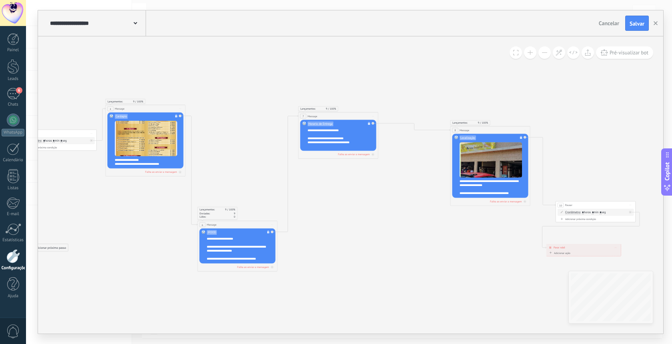
drag, startPoint x: 106, startPoint y: 180, endPoint x: 149, endPoint y: 112, distance: 79.8
click at [149, 112] on div "4 Message ******* (para): Todos os contatos - canais selecionados Todos os cont…" at bounding box center [146, 109] width 80 height 8
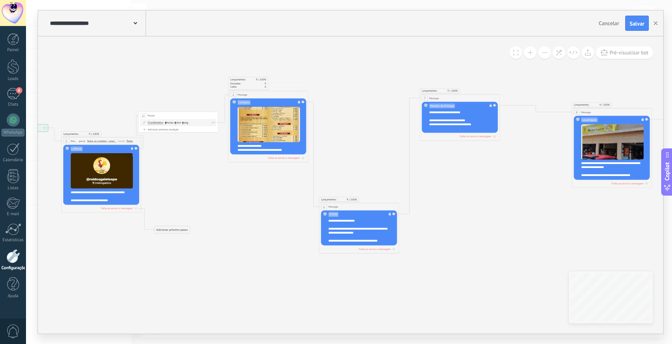
drag, startPoint x: 160, startPoint y: 237, endPoint x: 306, endPoint y: 211, distance: 148.6
click at [306, 211] on icon at bounding box center [385, 172] width 943 height 364
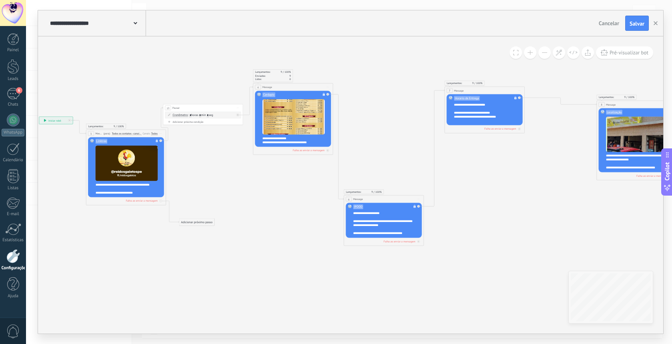
drag, startPoint x: 197, startPoint y: 114, endPoint x: 191, endPoint y: 98, distance: 17.2
click at [39, 117] on div "**********" at bounding box center [39, 117] width 0 height 0
drag, startPoint x: 204, startPoint y: 107, endPoint x: 207, endPoint y: 95, distance: 12.5
click at [207, 95] on div "13 Pausar ****** Iniciar pré-visualização aqui Renomear Duplicar Excluir" at bounding box center [207, 96] width 80 height 8
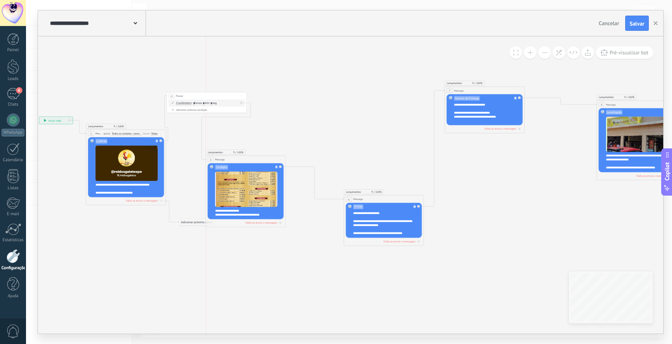
drag, startPoint x: 284, startPoint y: 86, endPoint x: 236, endPoint y: 158, distance: 86.6
click at [236, 158] on div "4 Message ******* (para): Todos os contatos - canais selecionados Todos os cont…" at bounding box center [246, 160] width 80 height 8
drag, startPoint x: 191, startPoint y: 220, endPoint x: 118, endPoint y: 241, distance: 76.1
click at [118, 241] on div "Adicionar próximo passo" at bounding box center [123, 243] width 35 height 7
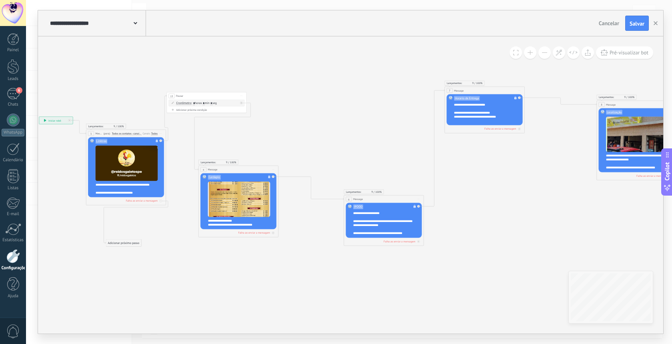
drag, startPoint x: 244, startPoint y: 157, endPoint x: 236, endPoint y: 167, distance: 12.3
click at [236, 167] on div "4 Message ******* (para): Todos os contatos - canais selecionados Todos os cont…" at bounding box center [239, 170] width 80 height 8
drag, startPoint x: 380, startPoint y: 192, endPoint x: 368, endPoint y: 172, distance: 23.3
click at [39, 117] on div "**********" at bounding box center [39, 117] width 0 height 0
drag, startPoint x: 311, startPoint y: 120, endPoint x: 297, endPoint y: 164, distance: 45.5
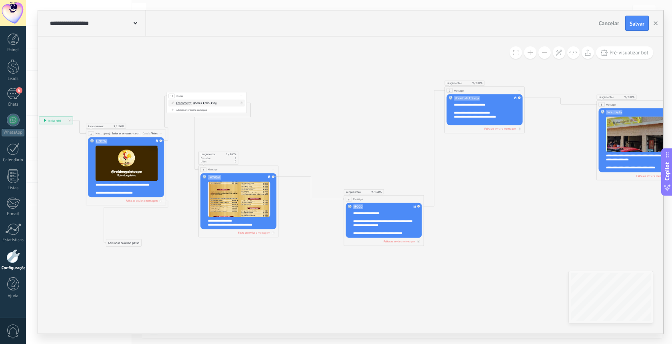
click at [312, 120] on icon at bounding box center [410, 167] width 943 height 360
click at [274, 176] on icon at bounding box center [274, 177] width 2 height 2
drag, startPoint x: 305, startPoint y: 182, endPoint x: 322, endPoint y: 102, distance: 81.3
click at [321, 102] on div "Adicionar próximo passo" at bounding box center [325, 104] width 35 height 7
click at [326, 106] on div "Adicionar próximo passo" at bounding box center [325, 104] width 35 height 7
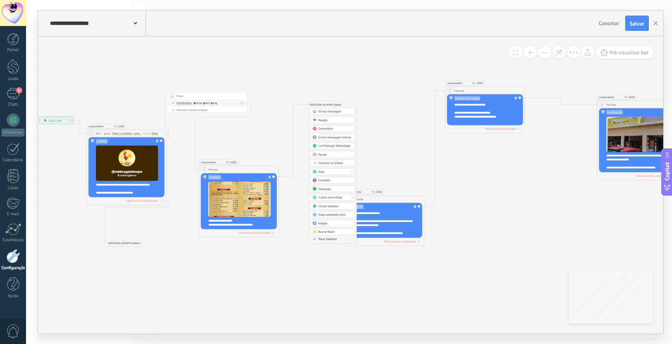
click at [528, 54] on button at bounding box center [530, 52] width 12 height 12
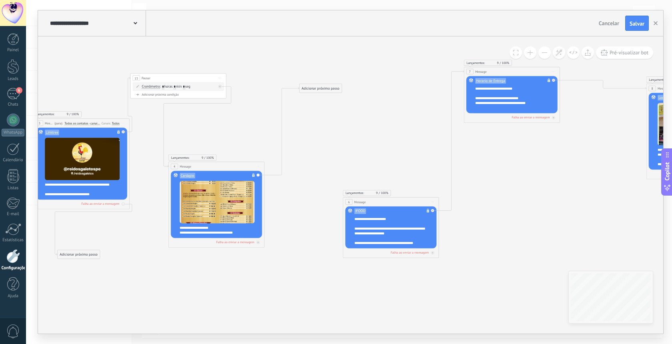
click at [329, 89] on div "Adicionar próximo passo" at bounding box center [321, 88] width 42 height 8
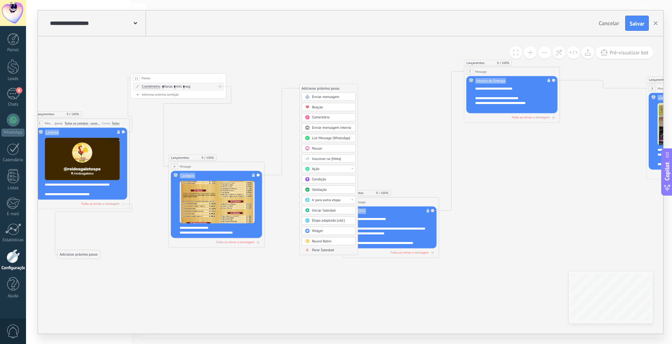
click at [319, 148] on span "Pausar" at bounding box center [317, 148] width 10 height 4
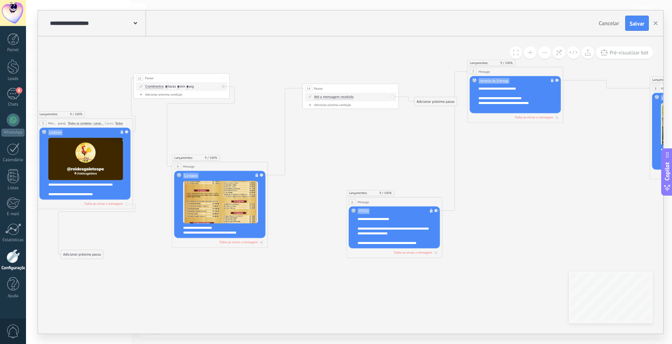
click at [336, 98] on span "Até a mensagem recebida" at bounding box center [334, 97] width 40 height 4
click at [336, 98] on button "Até a mensagem recebida" at bounding box center [342, 97] width 60 height 9
click at [332, 104] on span "Cronômetro" at bounding box center [338, 106] width 58 height 5
click at [357, 97] on input "*" at bounding box center [356, 97] width 2 height 4
type input "*"
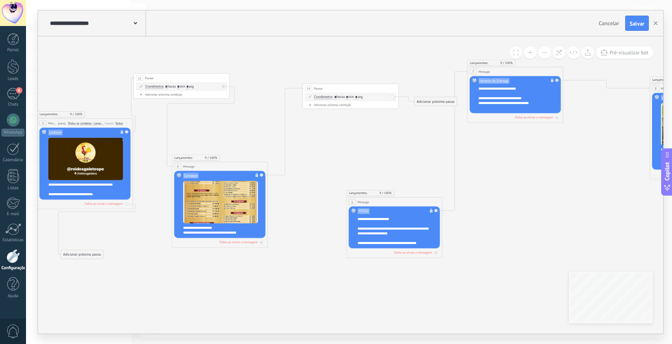
click at [351, 98] on span ": * horas * min * seg" at bounding box center [347, 97] width 30 height 4
click at [348, 97] on input "*" at bounding box center [347, 97] width 2 height 4
type input "*"
click at [395, 129] on icon at bounding box center [425, 163] width 1131 height 432
drag, startPoint x: 350, startPoint y: 88, endPoint x: 336, endPoint y: 110, distance: 25.4
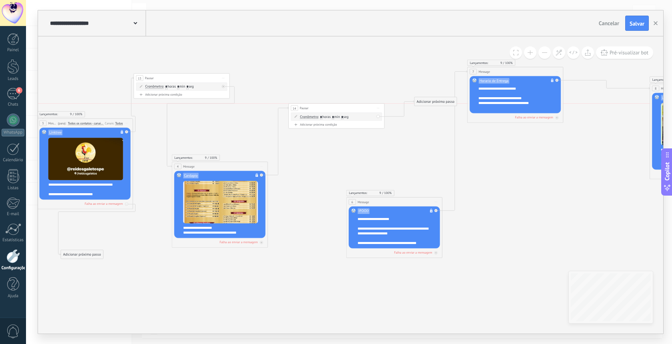
click at [336, 110] on div "14 Pausar ****** Iniciar pré-visualização aqui Renomear Duplicar Excluir" at bounding box center [337, 108] width 96 height 9
drag, startPoint x: 378, startPoint y: 117, endPoint x: 356, endPoint y: 206, distance: 91.5
drag, startPoint x: 424, startPoint y: 104, endPoint x: 353, endPoint y: 204, distance: 123.3
click at [396, 161] on icon at bounding box center [425, 163] width 1131 height 432
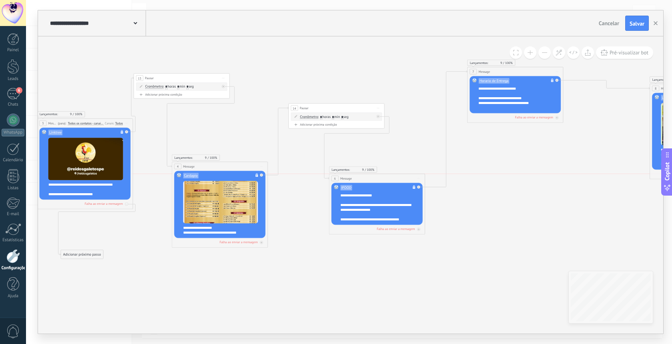
drag, startPoint x: 398, startPoint y: 202, endPoint x: 380, endPoint y: 180, distance: 27.9
click at [380, 180] on div "6 Message ******* (para): Todos os contatos - canais selecionados Todos os cont…" at bounding box center [377, 178] width 96 height 9
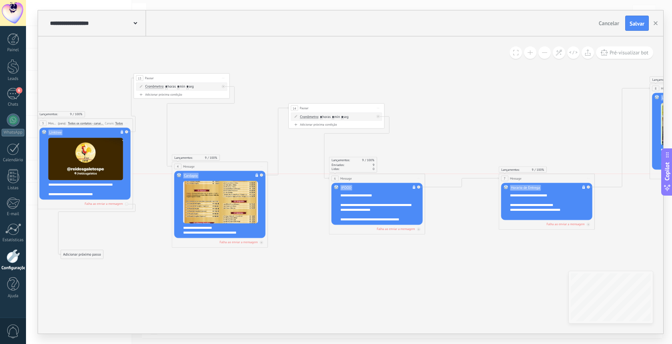
drag, startPoint x: 518, startPoint y: 74, endPoint x: 549, endPoint y: 180, distance: 111.0
click at [549, 180] on div "7 Message ******* (para): Todos os contatos - canais selecionados Todos os cont…" at bounding box center [547, 178] width 96 height 9
click at [520, 127] on icon at bounding box center [425, 166] width 1131 height 425
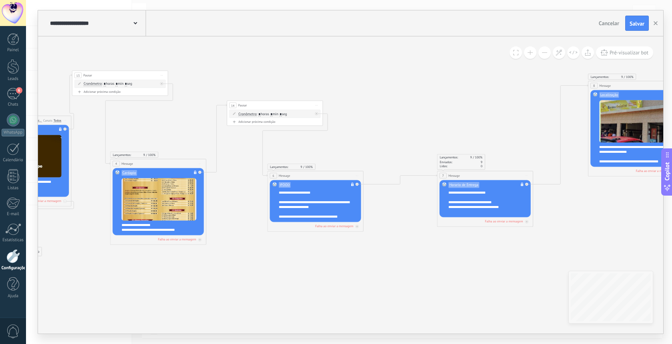
drag, startPoint x: 503, startPoint y: 122, endPoint x: 396, endPoint y: 140, distance: 108.1
click at [398, 140] on icon at bounding box center [364, 163] width 1131 height 425
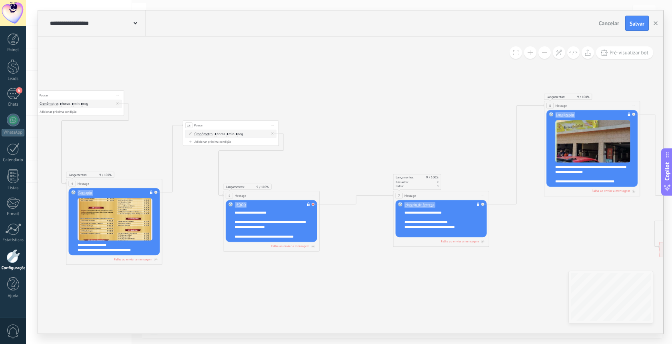
click at [314, 204] on div at bounding box center [313, 204] width 3 height 3
drag, startPoint x: 349, startPoint y: 214, endPoint x: 352, endPoint y: 137, distance: 76.9
click at [352, 137] on div "Adicionar próximo passo" at bounding box center [360, 134] width 42 height 8
click at [356, 134] on div "Adicionar próximo passo" at bounding box center [360, 134] width 42 height 8
click at [360, 194] on span "Pausar" at bounding box center [356, 194] width 10 height 4
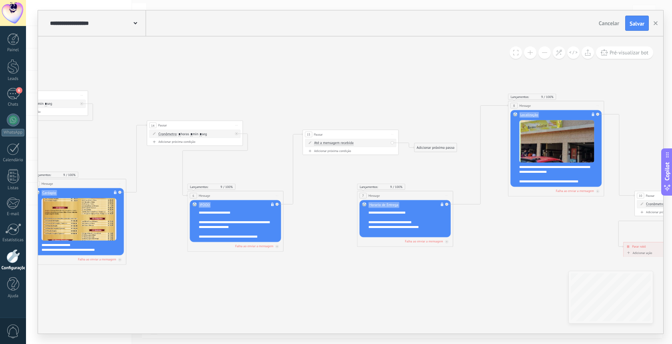
click at [328, 144] on span "Até a mensagem recebida" at bounding box center [334, 143] width 40 height 4
click at [328, 144] on button "Até a mensagem recebida" at bounding box center [342, 143] width 60 height 9
click at [326, 151] on span "Cronômetro" at bounding box center [338, 152] width 58 height 5
click at [357, 144] on input "*" at bounding box center [356, 143] width 2 height 4
type input "*"
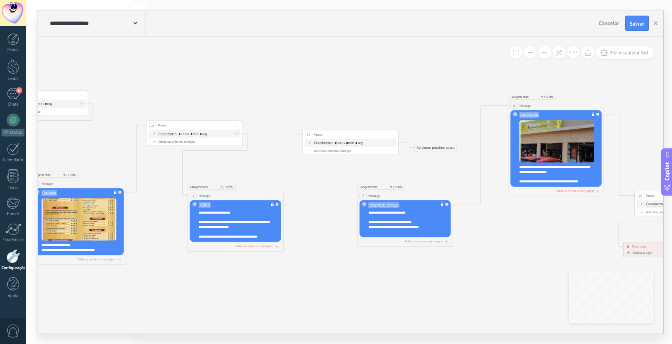
click at [348, 144] on input "*" at bounding box center [347, 143] width 2 height 4
type input "*"
click at [348, 105] on icon at bounding box center [284, 183] width 1131 height 425
drag, startPoint x: 431, startPoint y: 149, endPoint x: 363, endPoint y: 196, distance: 83.1
drag, startPoint x: 413, startPoint y: 196, endPoint x: 407, endPoint y: 197, distance: 6.4
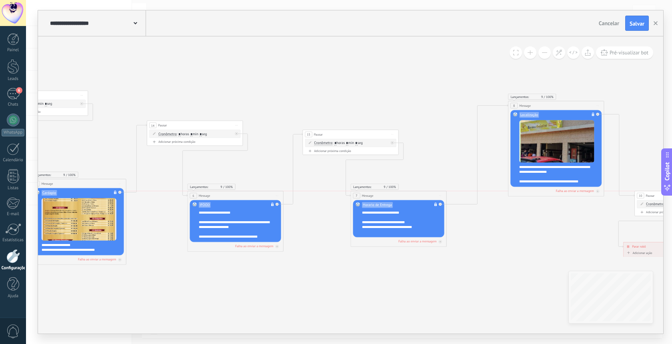
click at [407, 197] on div "7 Message ******* (para): Todos os contatos - canais selecionados Todos os cont…" at bounding box center [399, 195] width 96 height 9
drag, startPoint x: 347, startPoint y: 133, endPoint x: 328, endPoint y: 124, distance: 20.9
click at [328, 124] on div "15 Pausar ****** Iniciar pré-visualização aqui Renomear Duplicar Excluir" at bounding box center [332, 125] width 96 height 9
click at [333, 78] on icon at bounding box center [284, 179] width 1131 height 416
drag, startPoint x: 59, startPoint y: 95, endPoint x: 75, endPoint y: 125, distance: 33.8
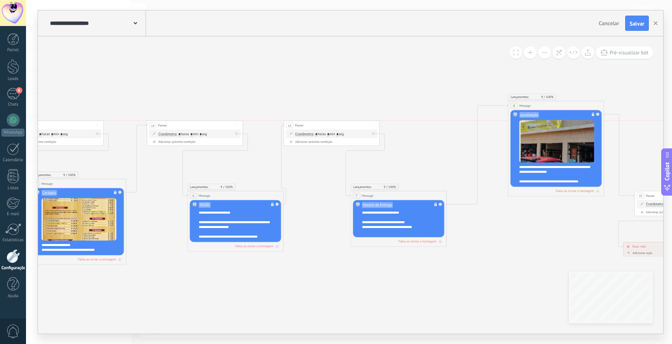
click at [75, 125] on div "13 Pausar ****** Iniciar pré-visualização aqui Renomear Duplicar Excluir" at bounding box center [56, 125] width 96 height 9
click at [133, 98] on icon at bounding box center [284, 184] width 1131 height 406
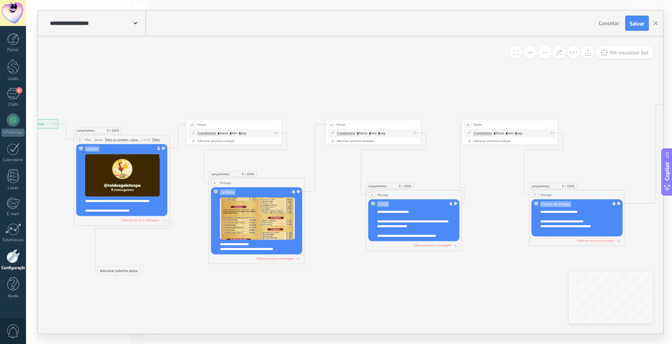
drag, startPoint x: 134, startPoint y: 98, endPoint x: 312, endPoint y: 98, distance: 178.4
click at [312, 98] on icon at bounding box center [462, 183] width 1131 height 406
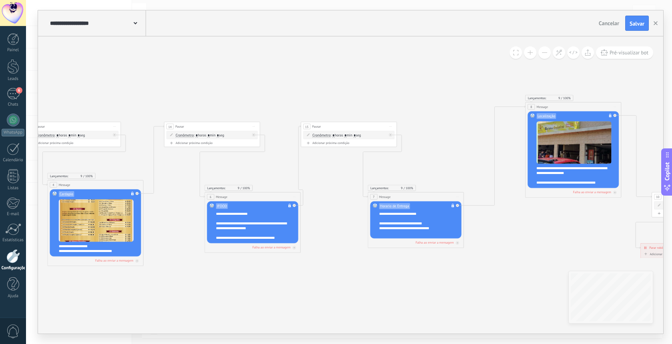
drag, startPoint x: 520, startPoint y: 109, endPoint x: 365, endPoint y: 119, distance: 155.9
click at [358, 111] on icon at bounding box center [301, 185] width 1131 height 406
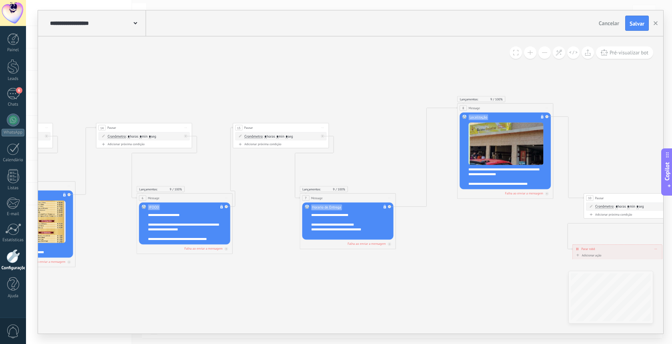
drag, startPoint x: 447, startPoint y: 160, endPoint x: 380, endPoint y: 161, distance: 66.8
click at [380, 161] on icon at bounding box center [233, 186] width 1131 height 406
click at [389, 207] on icon at bounding box center [390, 207] width 2 height 2
drag, startPoint x: 426, startPoint y: 214, endPoint x: 409, endPoint y: 130, distance: 85.0
click at [409, 139] on div "Adicionar próximo passo" at bounding box center [415, 143] width 42 height 8
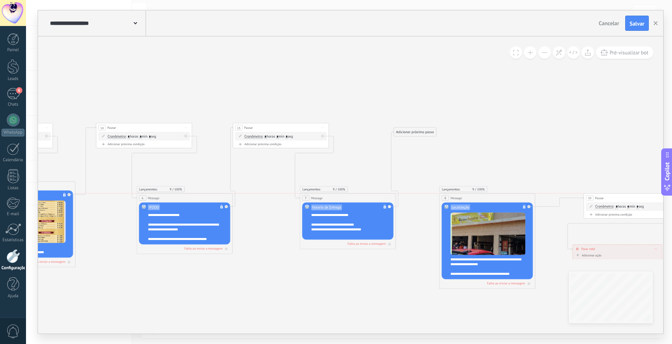
drag, startPoint x: 521, startPoint y: 106, endPoint x: 503, endPoint y: 196, distance: 91.0
click at [503, 196] on div "8 Message ******* (para): Todos os contatos - canais selecionados Todos os cont…" at bounding box center [487, 198] width 96 height 9
click at [429, 132] on div "Adicionar próximo passo" at bounding box center [415, 132] width 42 height 8
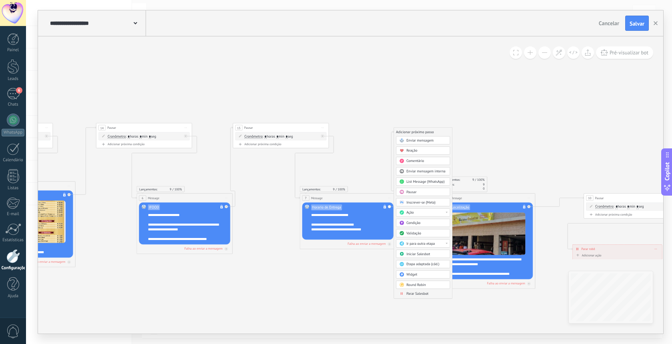
click at [414, 192] on span "Pausar" at bounding box center [411, 192] width 10 height 4
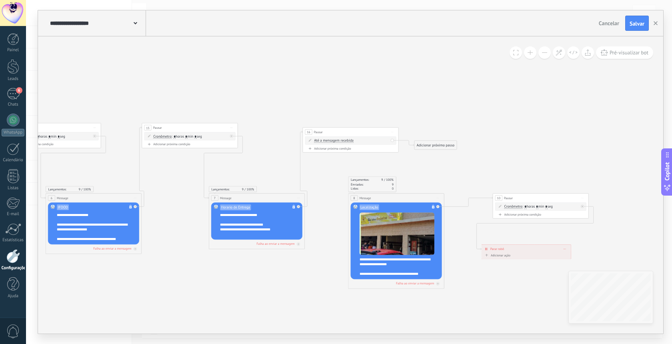
click at [333, 140] on span "Até a mensagem recebida" at bounding box center [334, 141] width 40 height 4
click at [333, 140] on button "Até a mensagem recebida" at bounding box center [342, 140] width 60 height 9
click at [328, 149] on span "Cronômetro" at bounding box center [338, 149] width 58 height 5
click at [348, 140] on input "*" at bounding box center [347, 141] width 2 height 4
type input "*"
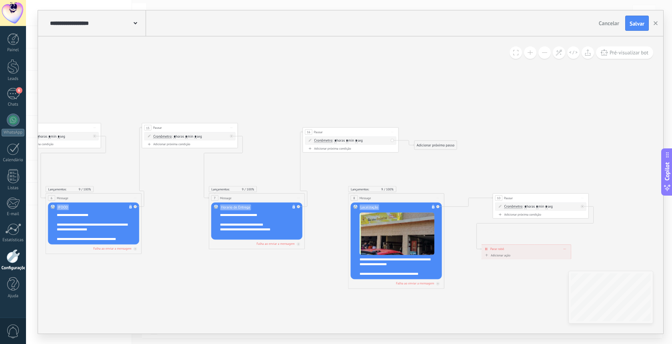
type input "*"
click at [362, 142] on span ": * horas * min * seg" at bounding box center [347, 140] width 30 height 4
click at [357, 141] on input "*" at bounding box center [356, 141] width 2 height 4
type input "*"
click at [348, 142] on input "*" at bounding box center [347, 141] width 2 height 4
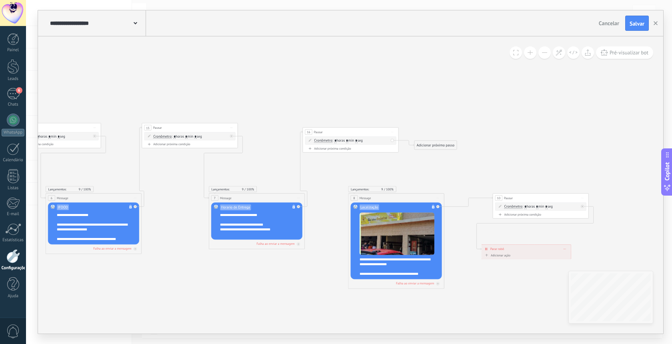
type input "*"
click at [362, 83] on icon at bounding box center [142, 205] width 1131 height 406
drag, startPoint x: 429, startPoint y: 144, endPoint x: 355, endPoint y: 198, distance: 91.4
click at [442, 144] on icon at bounding box center [142, 205] width 1131 height 406
click at [457, 147] on icon at bounding box center [142, 205] width 1131 height 406
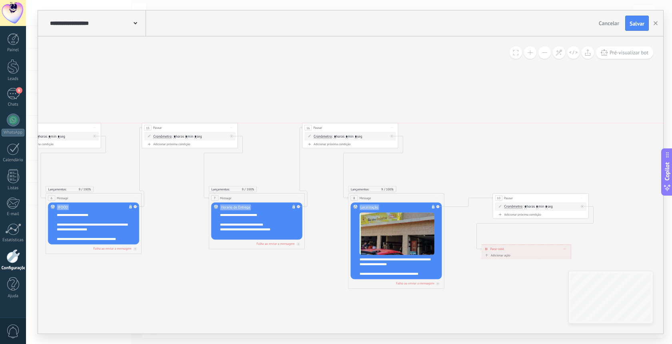
click at [359, 129] on div "16 Pausar ****** Iniciar pré-visualização aqui Renomear Duplicar Excluir" at bounding box center [350, 127] width 96 height 9
click at [469, 154] on icon at bounding box center [142, 205] width 1131 height 406
drag, startPoint x: 522, startPoint y: 199, endPoint x: 489, endPoint y: 153, distance: 56.6
click at [489, 153] on div "10 Pausar ****** Iniciar pré-visualização aqui Renomear Duplicar Excluir" at bounding box center [511, 151] width 96 height 9
click at [536, 155] on div "10 Pausar ****** Iniciar pré-visualização aqui Renomear Duplicar Excluir" at bounding box center [508, 151] width 96 height 9
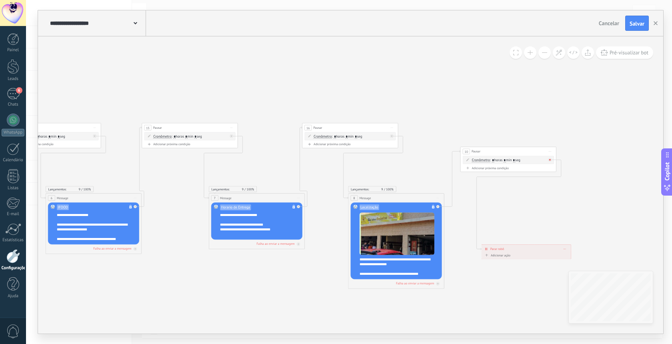
click at [550, 161] on div at bounding box center [549, 159] width 3 height 3
click at [510, 153] on div "10 Pausar ****** Iniciar pré-visualização aqui Renomear Duplicar Excluir" at bounding box center [508, 151] width 96 height 9
click at [437, 208] on div at bounding box center [437, 206] width 3 height 3
click at [436, 207] on div "Não é possível editar o conteúdo do modelo" at bounding box center [432, 208] width 7 height 8
drag, startPoint x: 499, startPoint y: 163, endPoint x: 512, endPoint y: 146, distance: 21.2
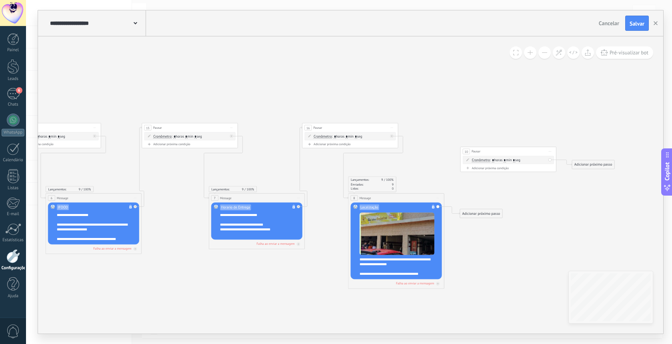
drag, startPoint x: 512, startPoint y: 150, endPoint x: 551, endPoint y: 100, distance: 63.8
click at [551, 100] on div "10 Pausar ****** Iniciar pré-visualização aqui Renomear Duplicar Excluir" at bounding box center [548, 101] width 96 height 9
click at [559, 102] on div "10 Pausar ****** Iniciar pré-visualização aqui Renomear Duplicar Excluir" at bounding box center [548, 101] width 96 height 9
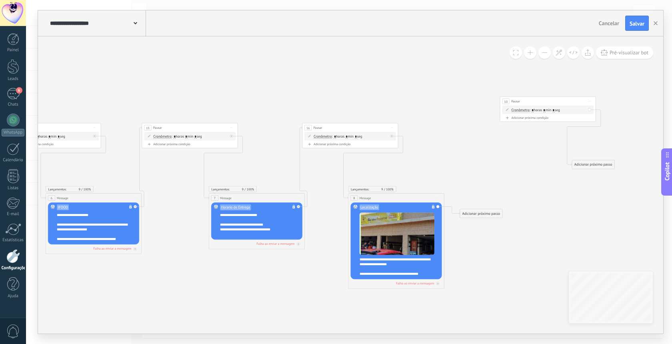
click at [531, 56] on button at bounding box center [530, 52] width 12 height 12
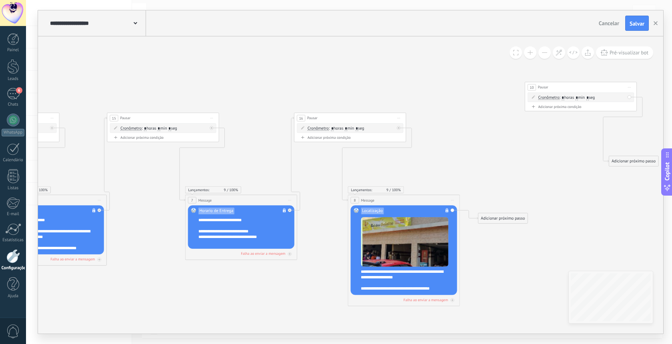
click at [531, 56] on button at bounding box center [530, 52] width 12 height 12
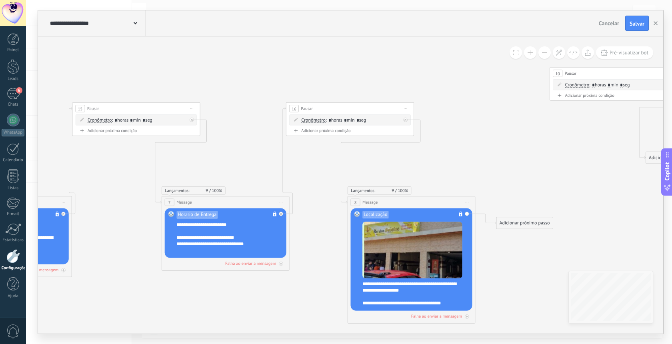
click at [514, 223] on div "Adicionar próximo passo" at bounding box center [524, 223] width 56 height 10
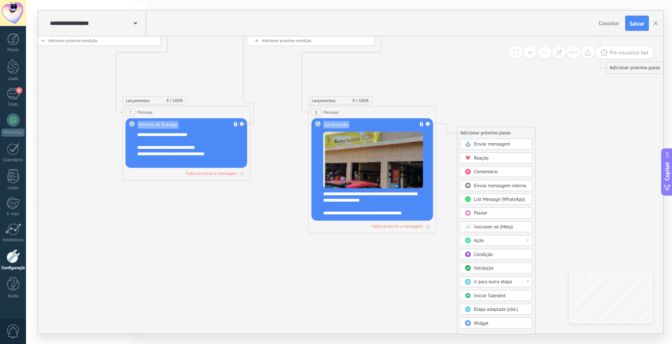
drag, startPoint x: 491, startPoint y: 196, endPoint x: 451, endPoint y: 106, distance: 98.1
click at [451, 106] on icon at bounding box center [40, 106] width 1521 height 573
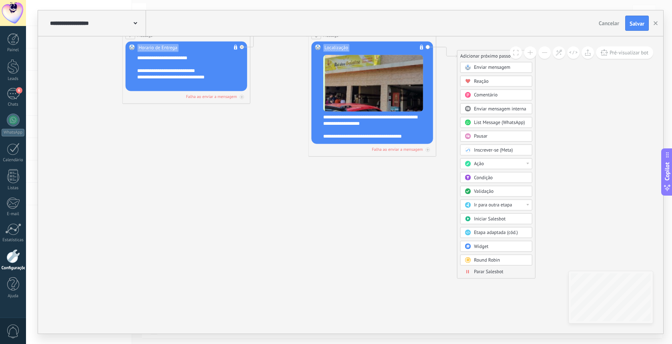
click at [491, 272] on span "Parar Salesbot" at bounding box center [489, 272] width 30 height 6
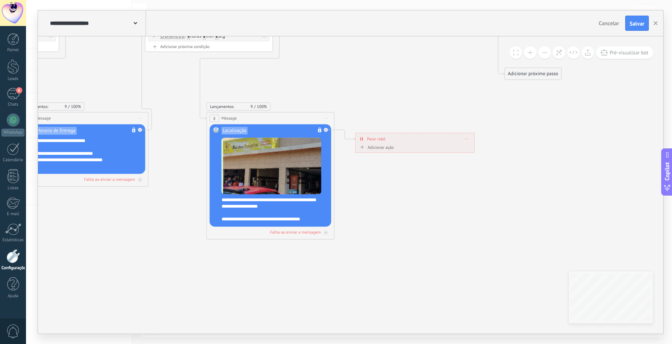
drag, startPoint x: 448, startPoint y: 120, endPoint x: 544, endPoint y: 231, distance: 146.6
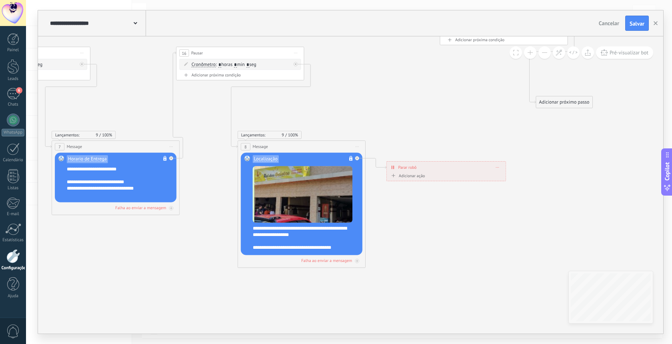
drag, startPoint x: 435, startPoint y: 173, endPoint x: 451, endPoint y: 149, distance: 28.6
drag, startPoint x: 425, startPoint y: 165, endPoint x: 433, endPoint y: 142, distance: 23.8
click at [433, 142] on div "**********" at bounding box center [454, 146] width 119 height 11
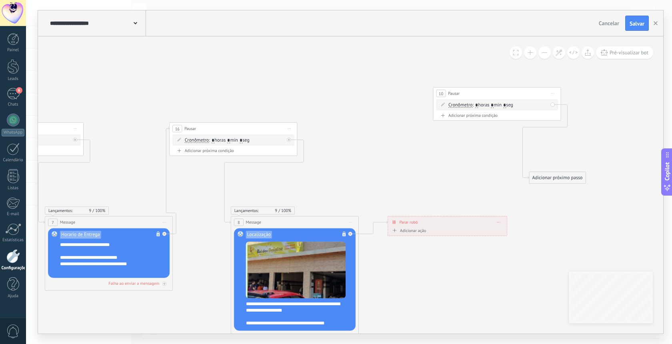
drag, startPoint x: 439, startPoint y: 236, endPoint x: 433, endPoint y: 310, distance: 74.3
click at [539, 92] on div "10 Pausar ****** Iniciar pré-visualização aqui Renomear Duplicar Excluir" at bounding box center [495, 94] width 127 height 12
click at [551, 92] on span "Iniciar pré-visualização aqui Renomear Duplicar Excluir" at bounding box center [552, 93] width 10 height 9
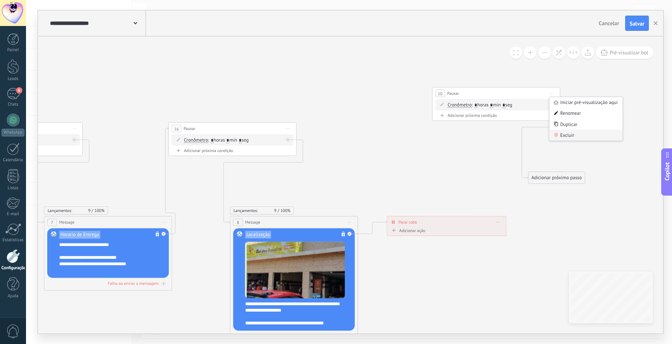
click at [570, 135] on div "Excluir" at bounding box center [585, 135] width 73 height 11
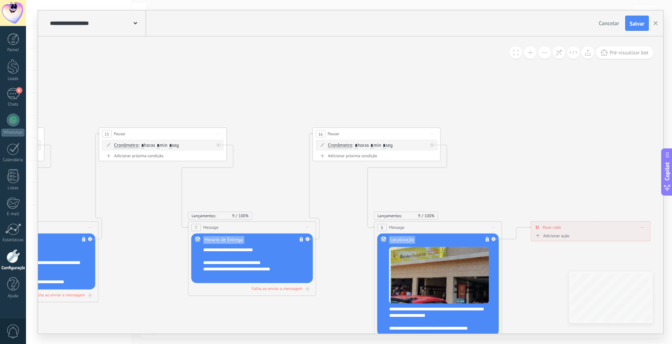
drag, startPoint x: 395, startPoint y: 120, endPoint x: 555, endPoint y: 126, distance: 160.8
click at [555, 126] on icon at bounding box center [106, 220] width 1521 height 576
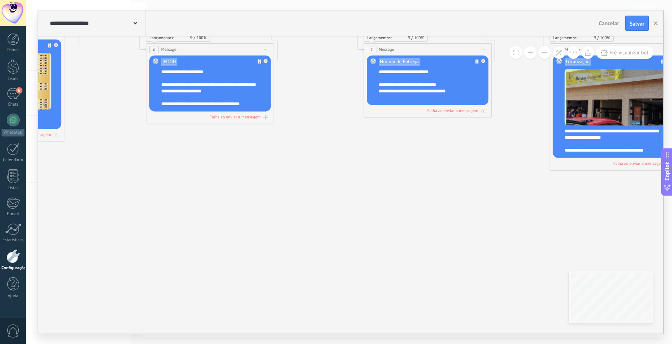
drag, startPoint x: 130, startPoint y: 293, endPoint x: 307, endPoint y: 158, distance: 222.8
click at [305, 154] on icon at bounding box center [282, 42] width 1521 height 576
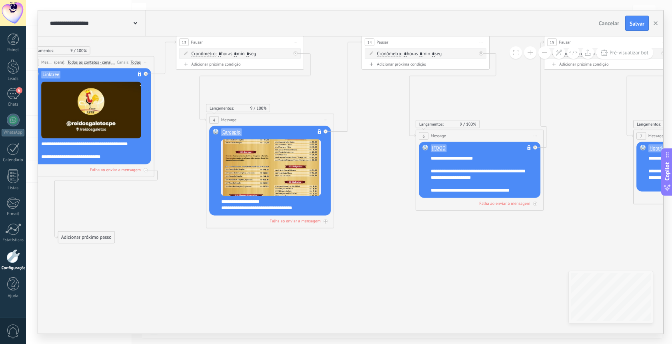
drag, startPoint x: 262, startPoint y: 261, endPoint x: 342, endPoint y: 282, distance: 82.7
click at [371, 275] on icon at bounding box center [551, 129] width 1521 height 576
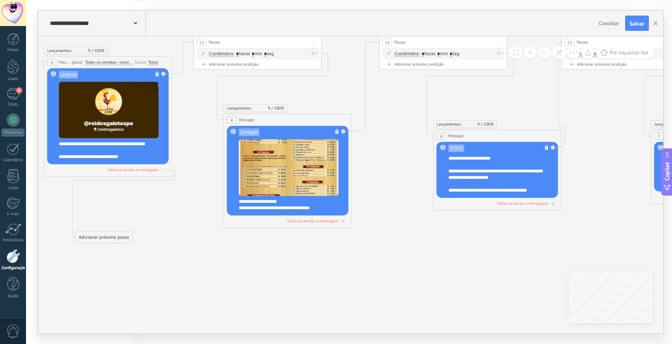
drag, startPoint x: 241, startPoint y: 292, endPoint x: 270, endPoint y: 282, distance: 30.4
click at [298, 281] on icon at bounding box center [569, 129] width 1521 height 576
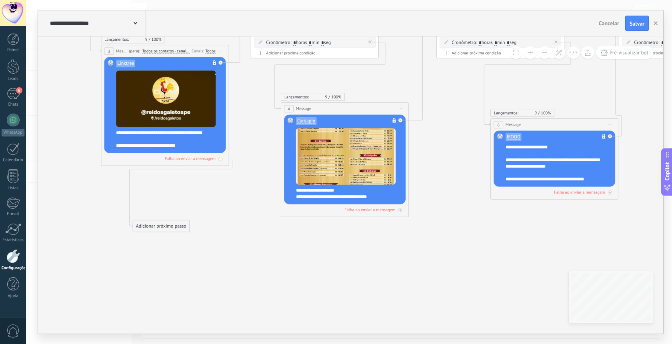
click at [187, 222] on div "Adicionar próximo passo" at bounding box center [161, 226] width 56 height 10
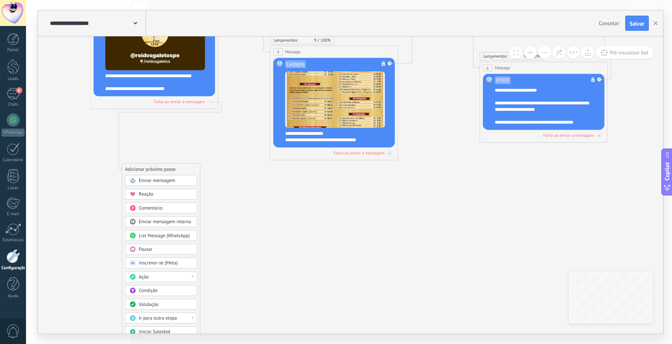
drag, startPoint x: 246, startPoint y: 287, endPoint x: 235, endPoint y: 230, distance: 57.8
click at [235, 230] on icon at bounding box center [615, 61] width 1521 height 576
click at [198, 165] on div "Adicionar próximo passo" at bounding box center [161, 169] width 78 height 10
click at [197, 168] on div "Adicionar próximo passo" at bounding box center [161, 169] width 78 height 10
click at [234, 188] on icon at bounding box center [615, 61] width 1521 height 576
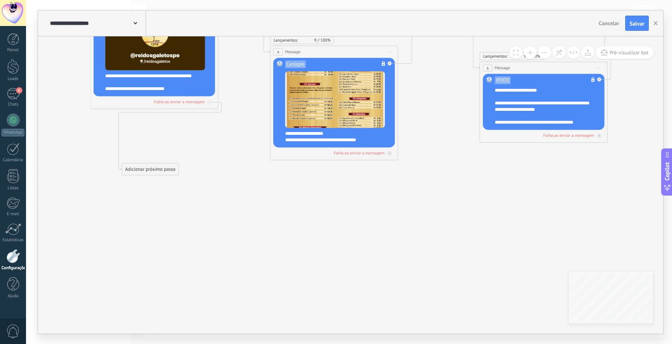
click at [176, 167] on div "Adicionar próximo passo" at bounding box center [150, 169] width 56 height 10
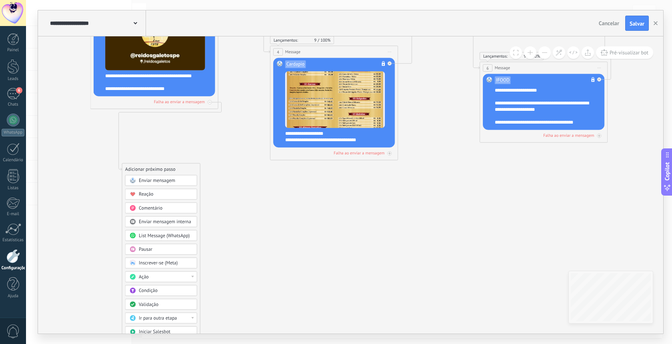
click at [222, 187] on icon at bounding box center [615, 61] width 1521 height 576
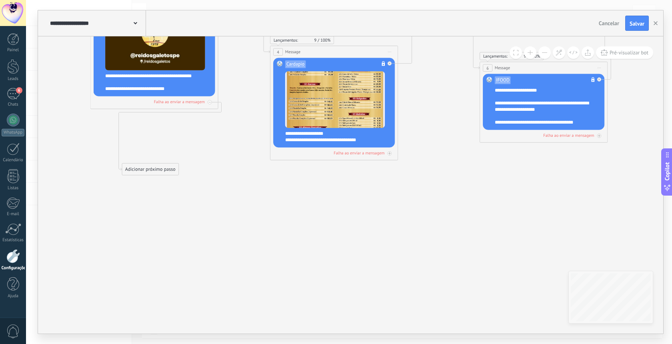
click at [125, 166] on div "Adicionar próximo passo" at bounding box center [150, 169] width 56 height 10
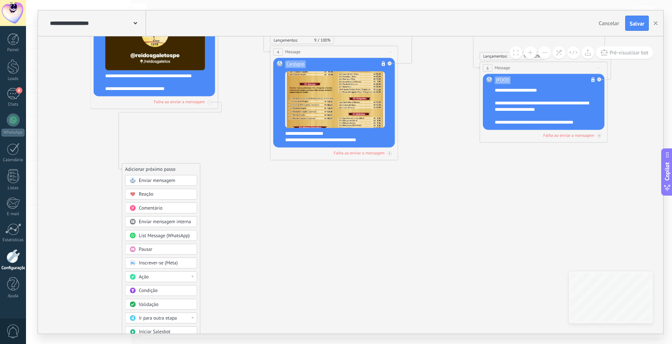
click at [266, 188] on icon at bounding box center [615, 61] width 1521 height 576
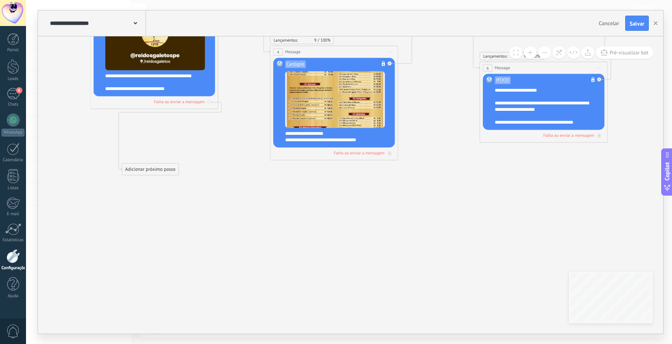
click at [175, 171] on div "Adicionar próximo passo" at bounding box center [150, 169] width 56 height 10
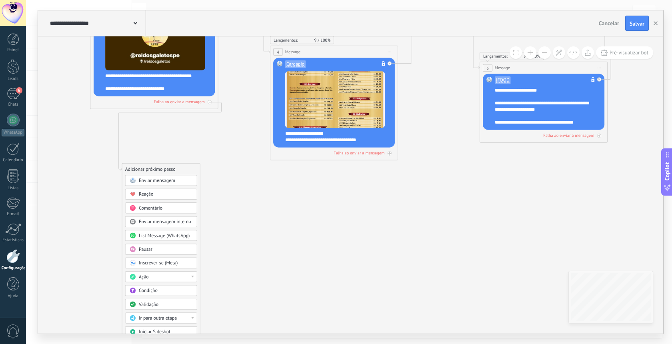
click at [196, 168] on div "Adicionar próximo passo" at bounding box center [161, 169] width 78 height 10
click at [218, 189] on icon at bounding box center [615, 61] width 1521 height 576
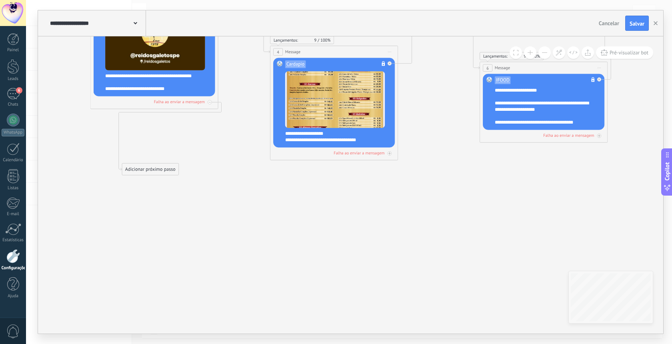
click at [177, 165] on div "Adicionar próximo passo" at bounding box center [150, 169] width 56 height 10
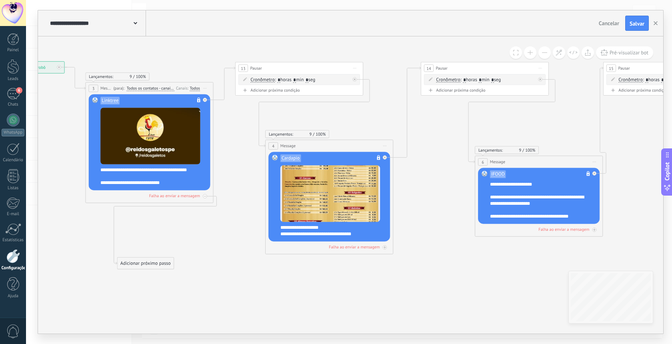
drag, startPoint x: 211, startPoint y: 132, endPoint x: 204, endPoint y: 303, distance: 171.3
click at [204, 303] on icon at bounding box center [610, 155] width 1521 height 576
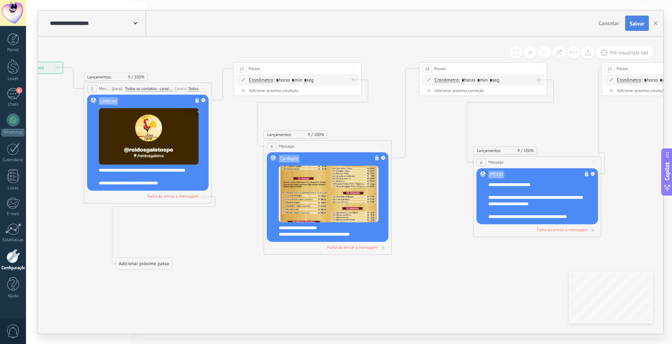
click at [638, 22] on span "Salvar" at bounding box center [636, 24] width 15 height 6
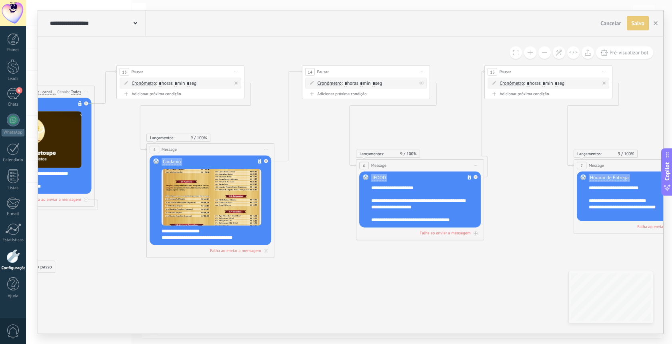
drag, startPoint x: 473, startPoint y: 285, endPoint x: 371, endPoint y: 286, distance: 102.4
click at [371, 286] on icon at bounding box center [492, 158] width 1521 height 576
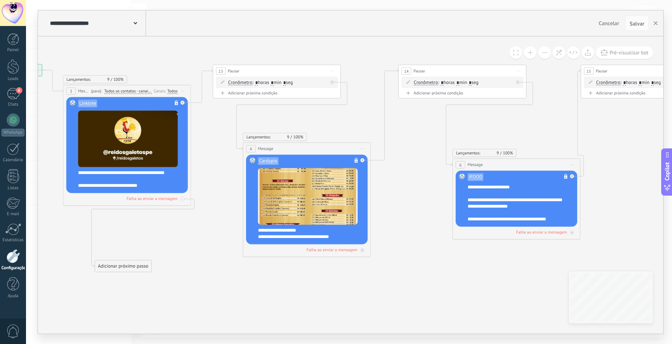
drag, startPoint x: 455, startPoint y: 291, endPoint x: 552, endPoint y: 290, distance: 96.8
click at [552, 290] on icon at bounding box center [588, 158] width 1521 height 576
click at [203, 55] on icon at bounding box center [588, 158] width 1521 height 576
click at [217, 22] on div "**********" at bounding box center [350, 23] width 625 height 26
click at [218, 25] on div "**********" at bounding box center [350, 23] width 625 height 26
